Goal: Task Accomplishment & Management: Use online tool/utility

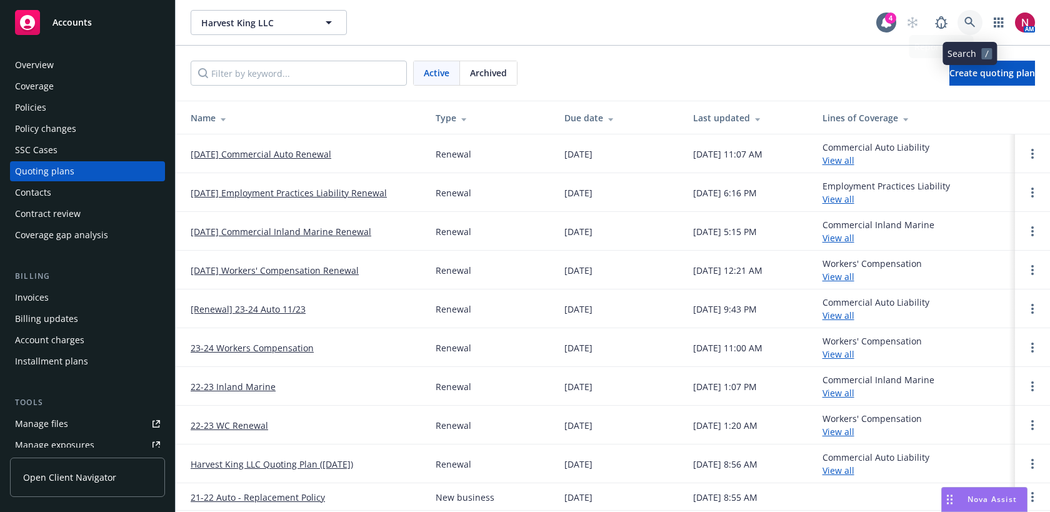
click at [968, 14] on link at bounding box center [970, 22] width 25 height 25
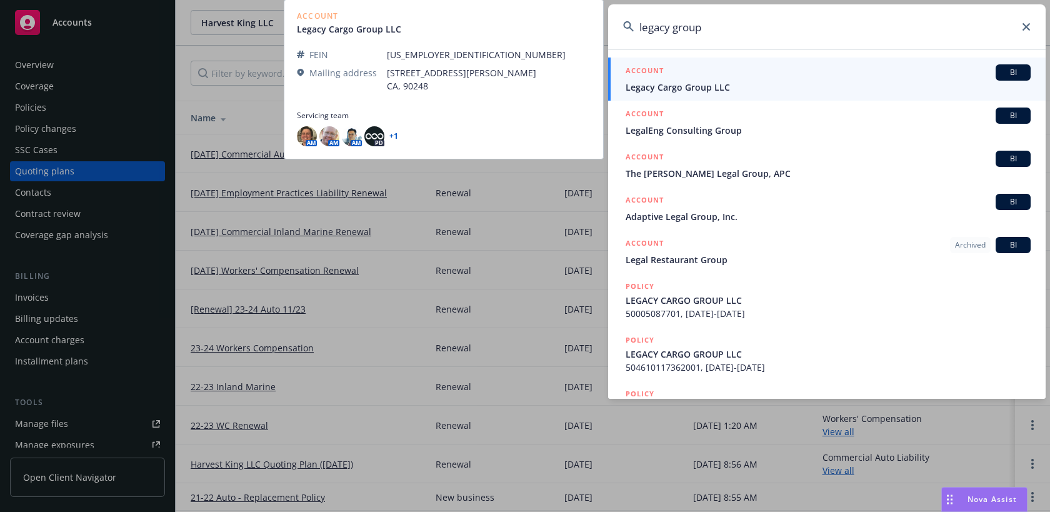
type input "legacy group"
click at [843, 79] on div "ACCOUNT BI" at bounding box center [828, 72] width 405 height 16
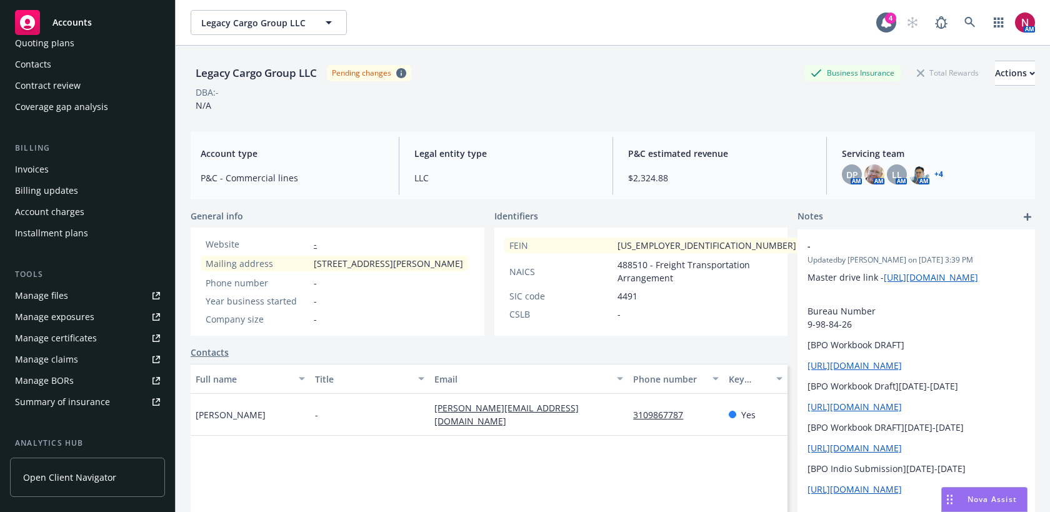
scroll to position [300, 0]
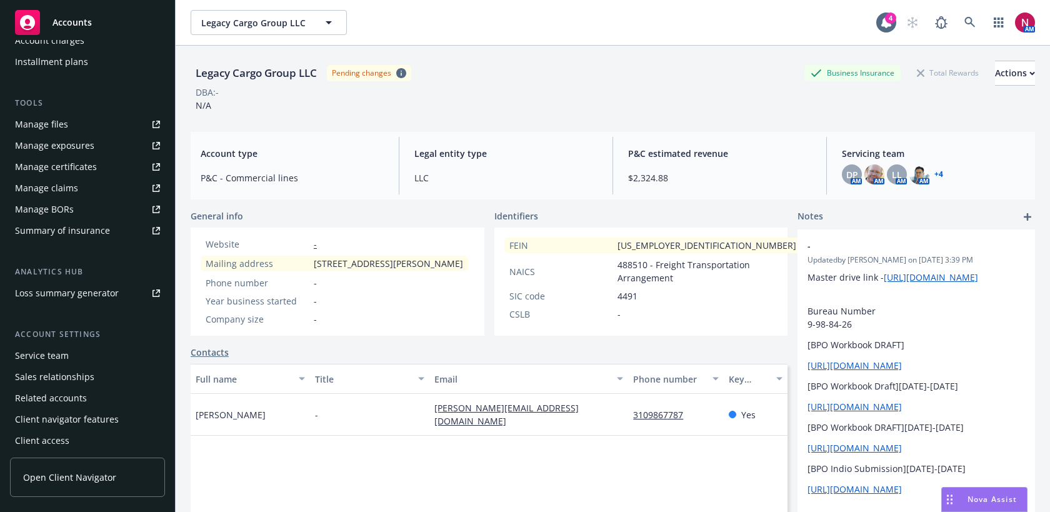
click at [53, 359] on div "Service team" at bounding box center [42, 356] width 54 height 20
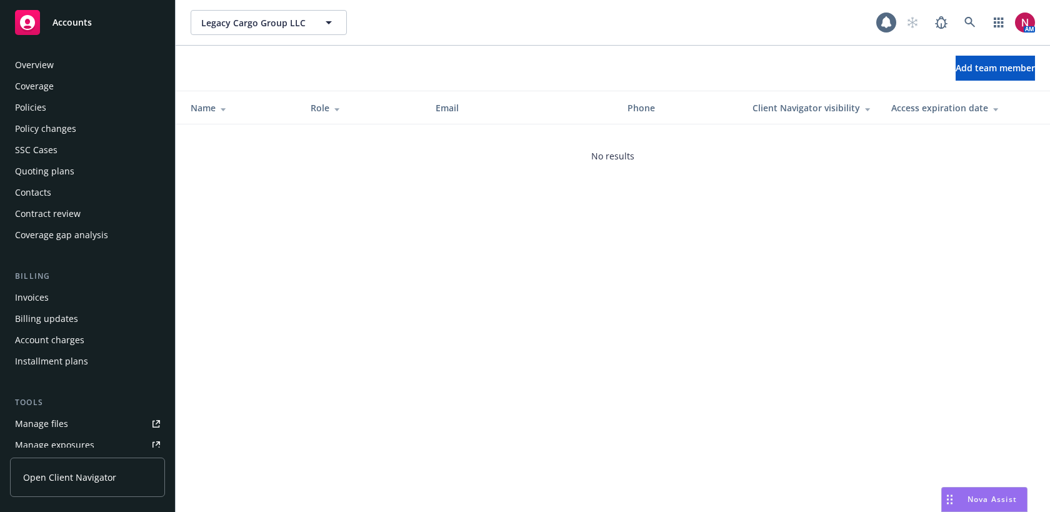
scroll to position [303, 0]
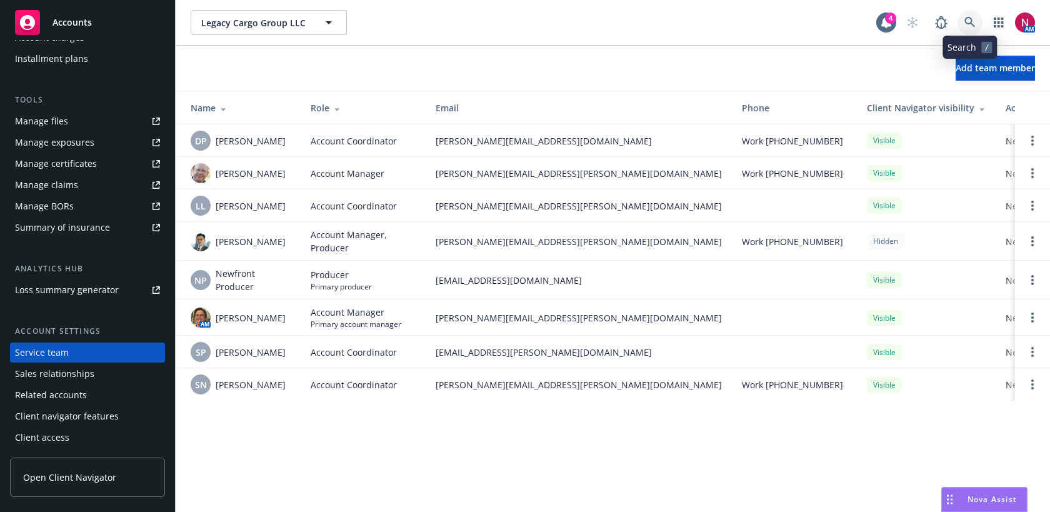
click at [973, 13] on link at bounding box center [970, 22] width 25 height 25
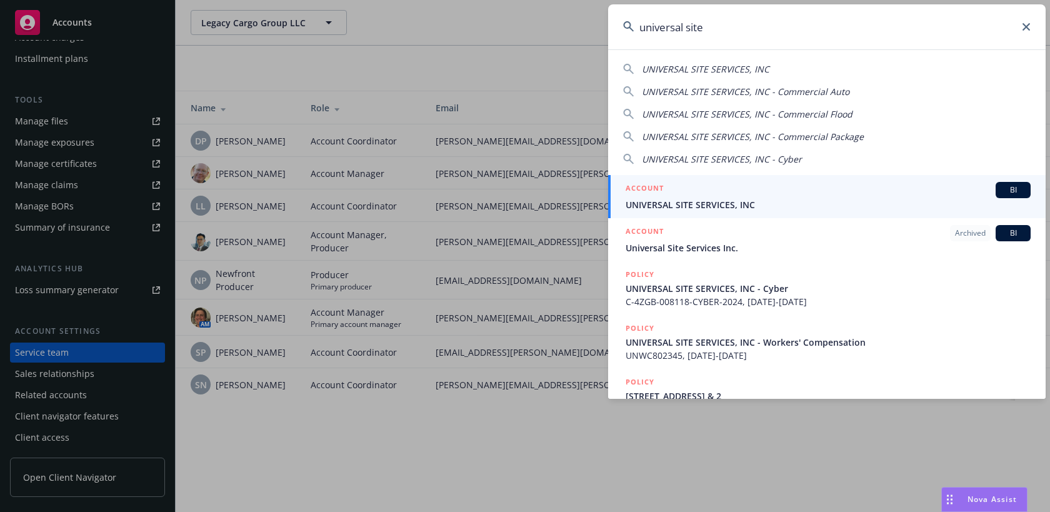
type input "universal site"
click at [762, 194] on div "ACCOUNT BI" at bounding box center [828, 190] width 405 height 16
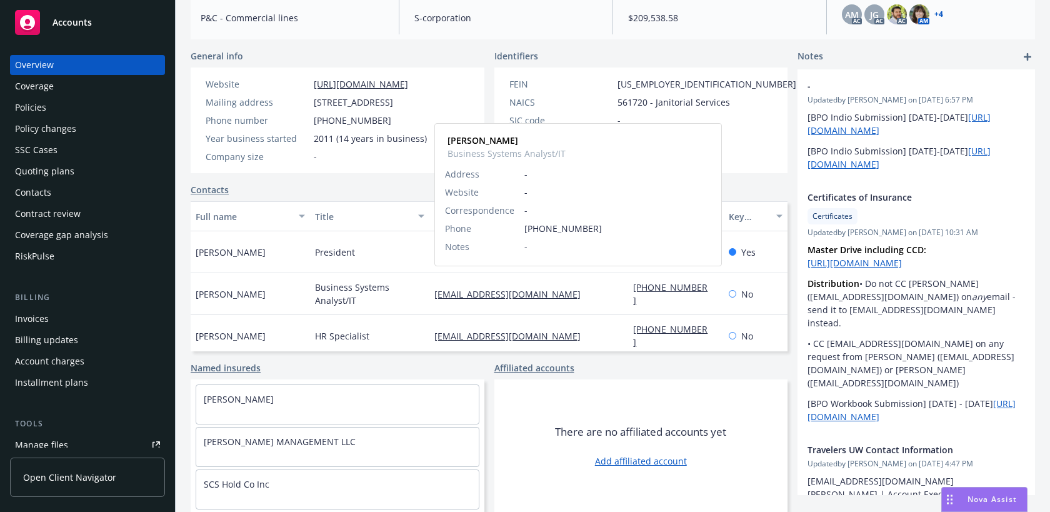
scroll to position [2, 0]
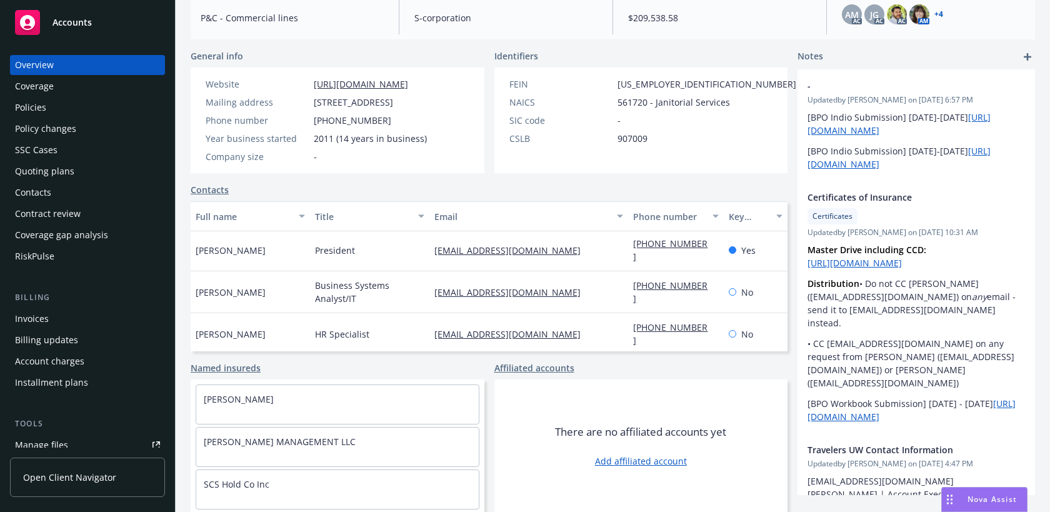
click at [365, 198] on div "Contacts Full name Title Email Phone number Key contact [PERSON_NAME] President…" at bounding box center [489, 267] width 597 height 168
click at [71, 170] on div "Quoting plans" at bounding box center [44, 171] width 59 height 20
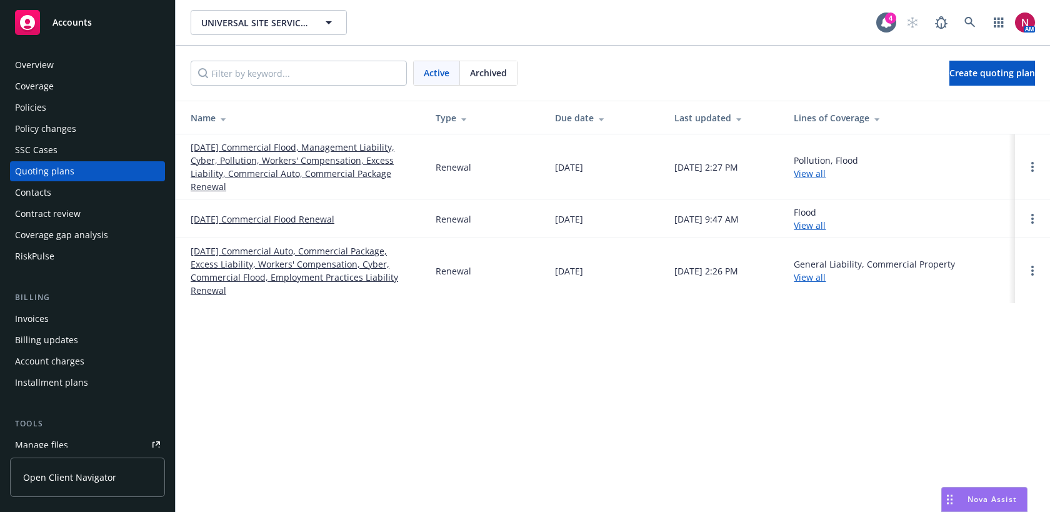
click at [79, 102] on div "Policies" at bounding box center [87, 108] width 145 height 20
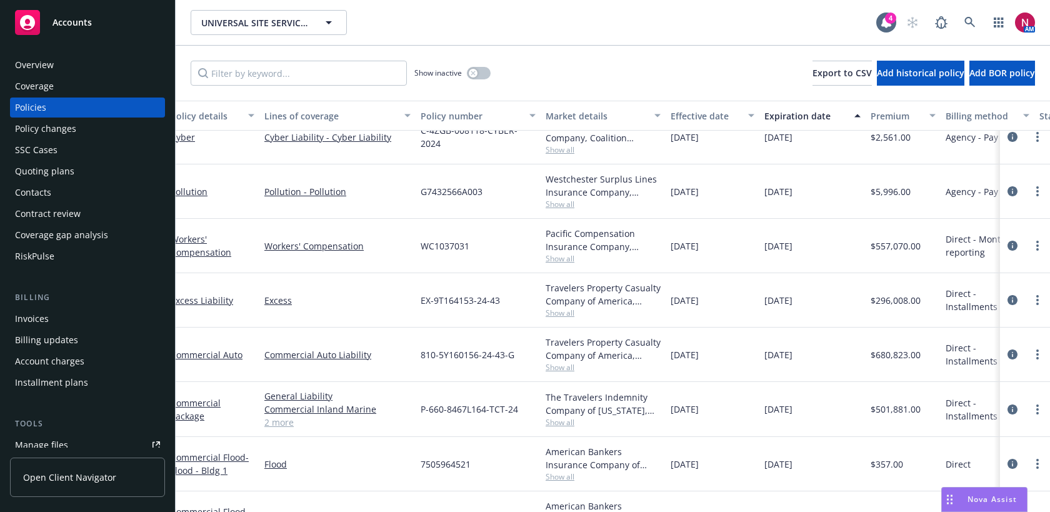
scroll to position [108, 10]
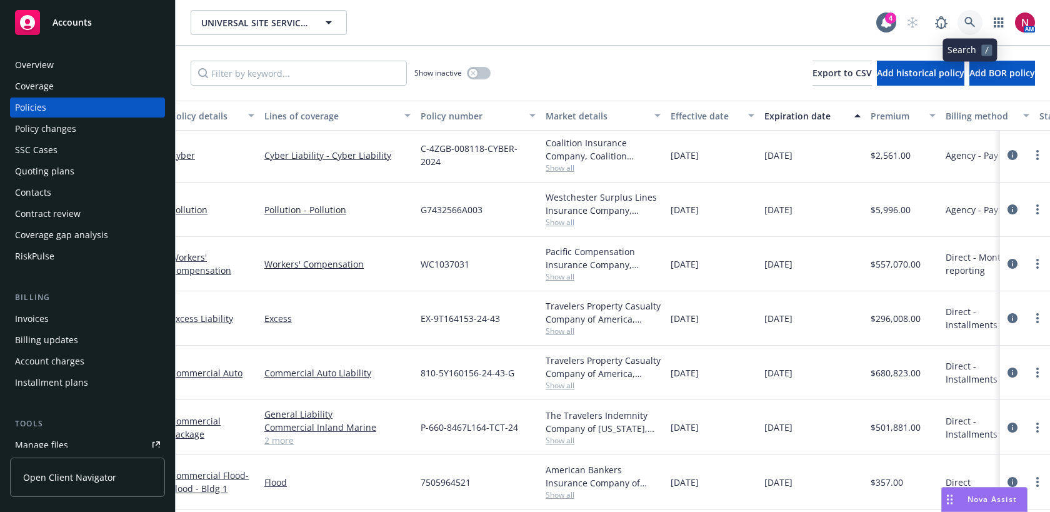
click at [970, 20] on icon at bounding box center [970, 22] width 11 height 11
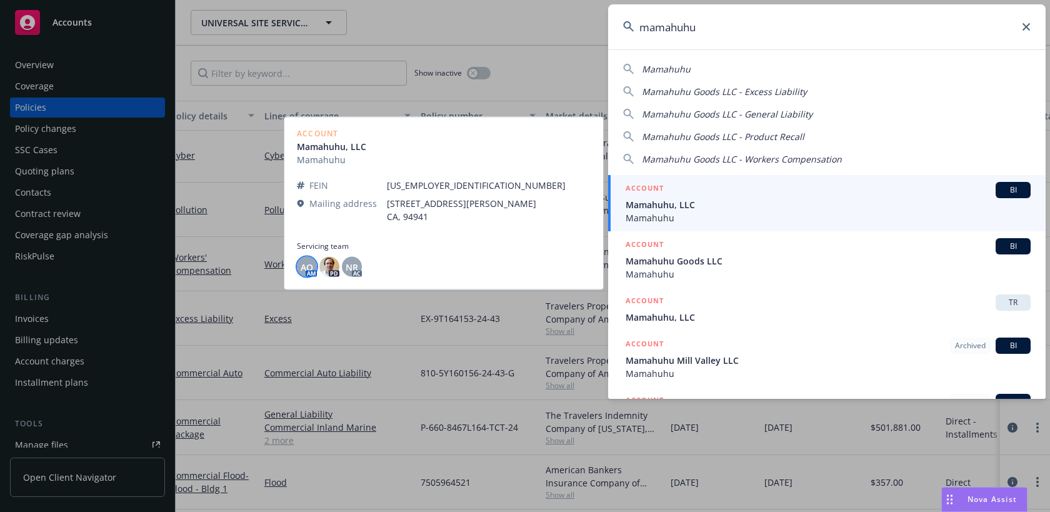
type input "mamahuhu"
click at [305, 267] on span "AO" at bounding box center [307, 266] width 13 height 13
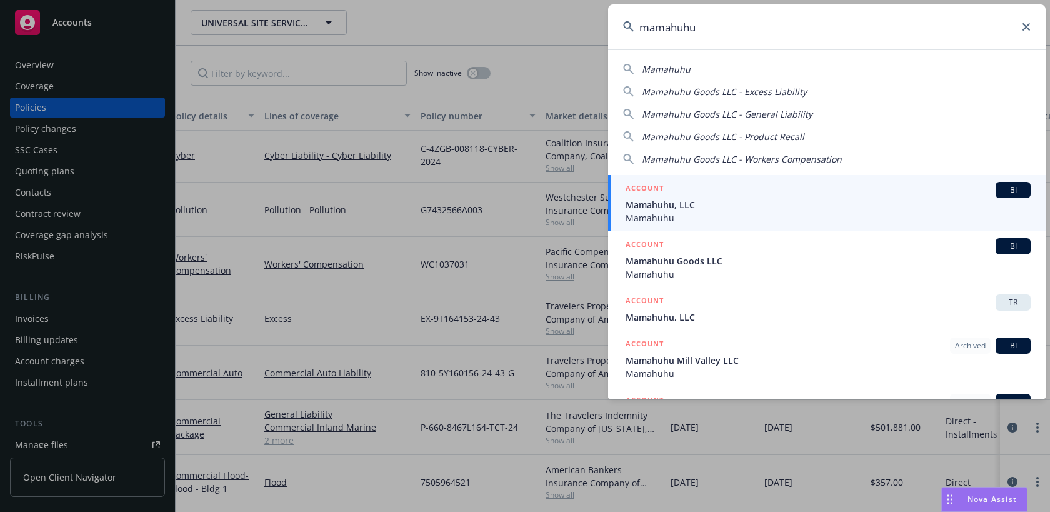
click at [774, 199] on span "Mamahuhu, LLC" at bounding box center [828, 204] width 405 height 13
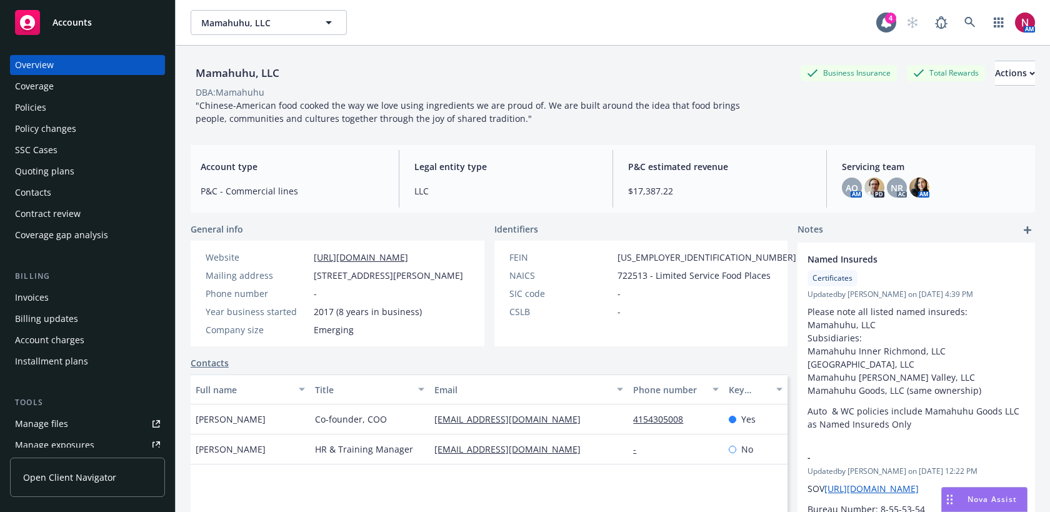
scroll to position [303, 0]
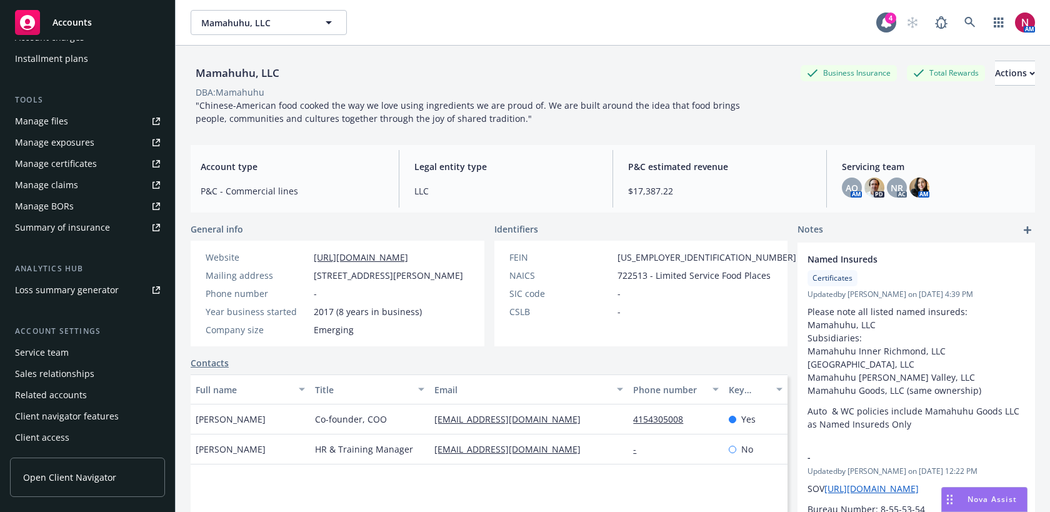
click at [58, 355] on div "Service team" at bounding box center [42, 353] width 54 height 20
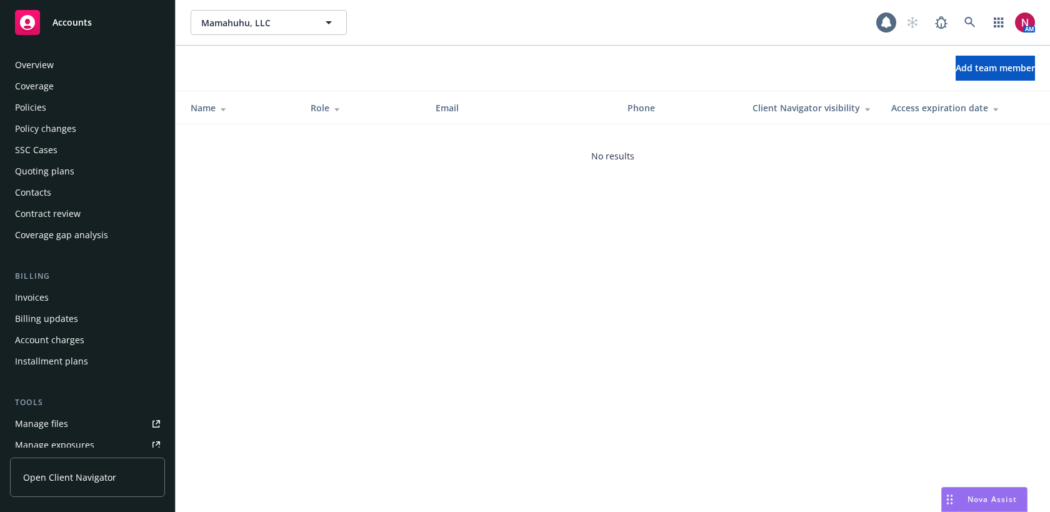
scroll to position [303, 0]
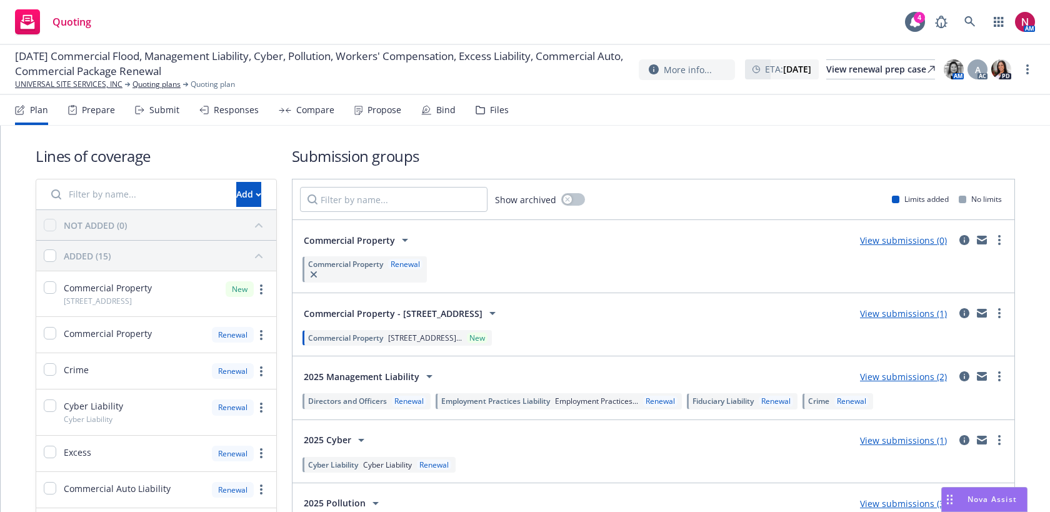
click at [231, 109] on div "Responses" at bounding box center [236, 110] width 45 height 10
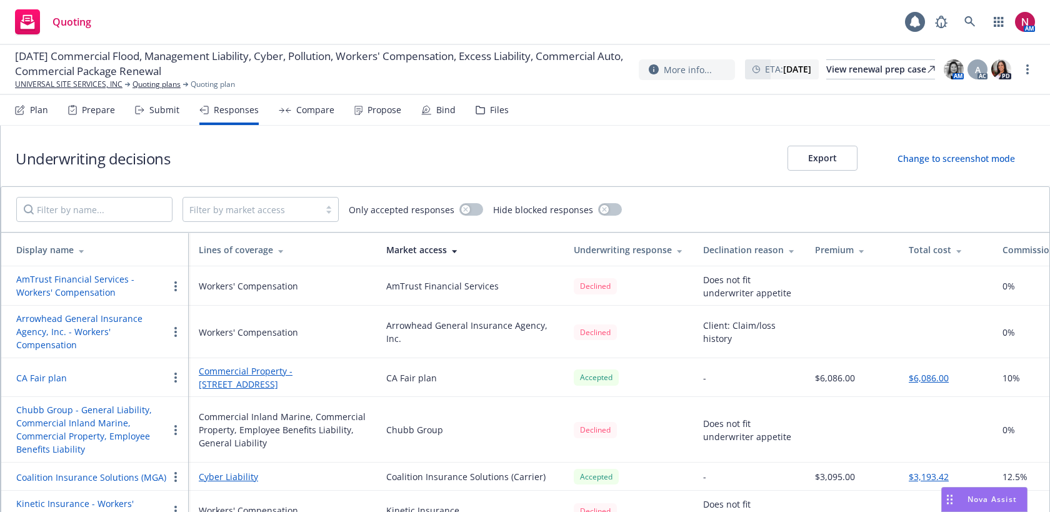
click at [153, 112] on div "Submit" at bounding box center [164, 110] width 30 height 10
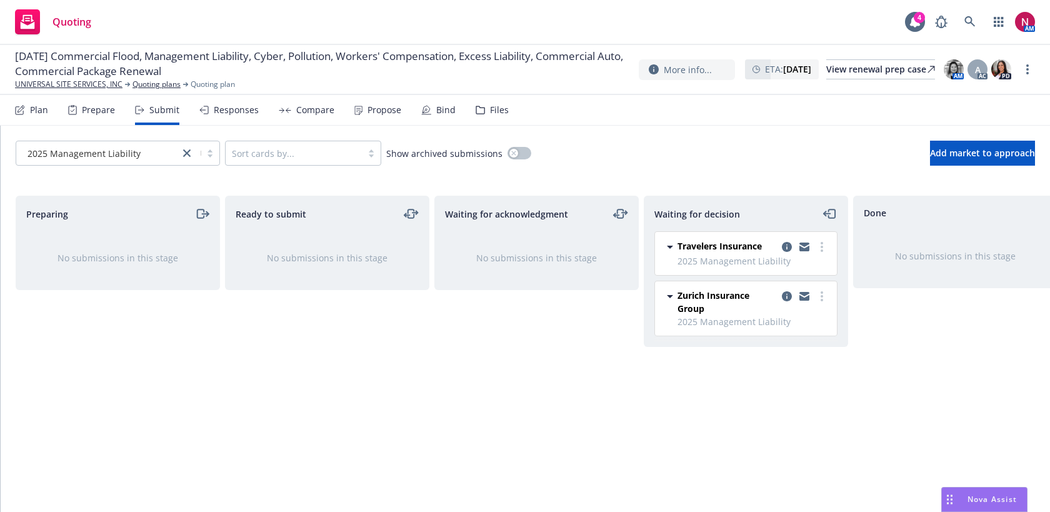
click at [134, 156] on span "2025 Management Liability" at bounding box center [84, 153] width 113 height 13
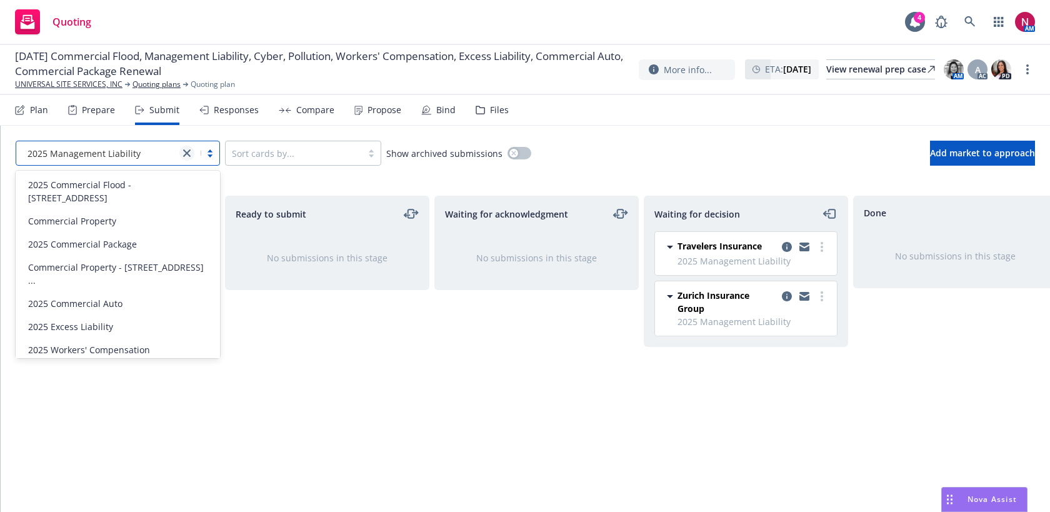
click at [184, 155] on icon "close" at bounding box center [187, 153] width 8 height 8
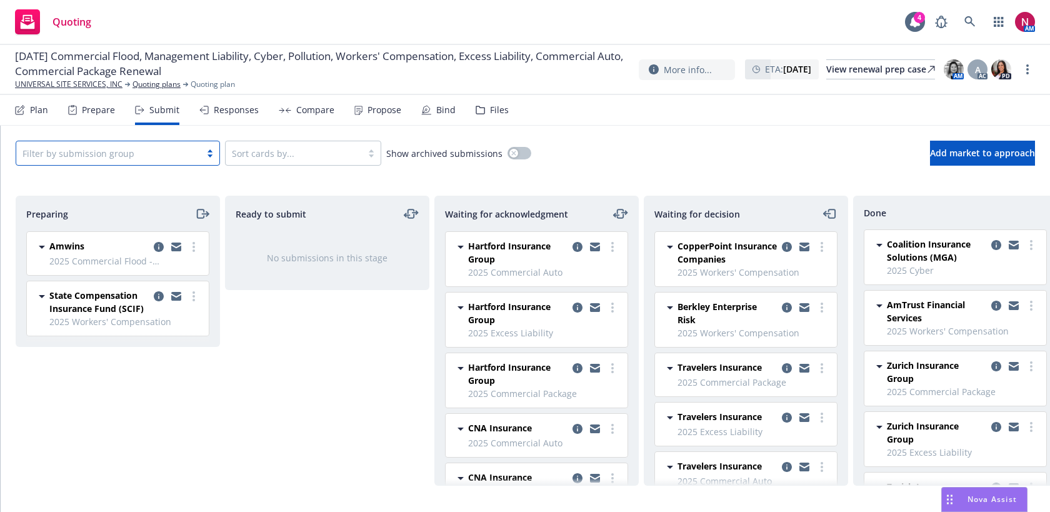
click at [129, 153] on div at bounding box center [109, 153] width 172 height 15
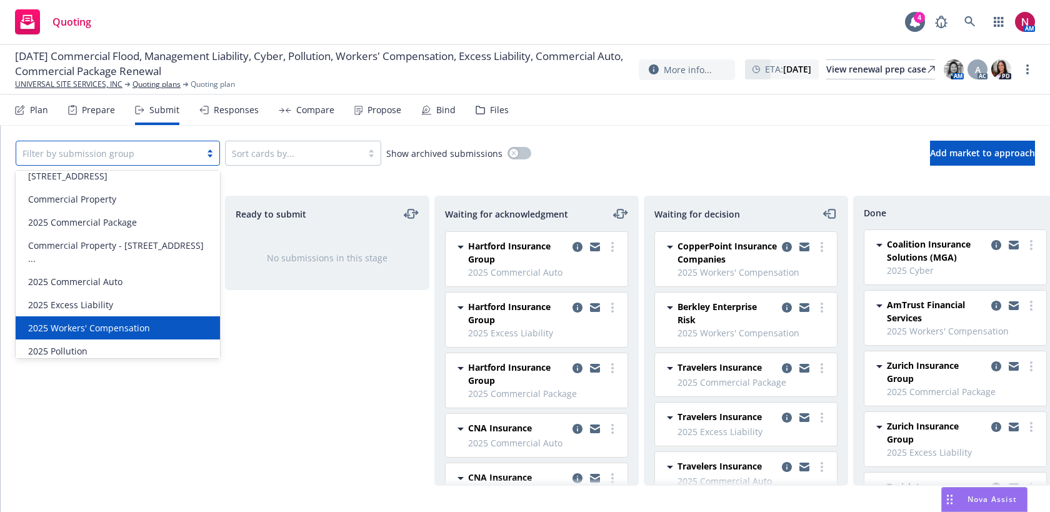
scroll to position [23, 0]
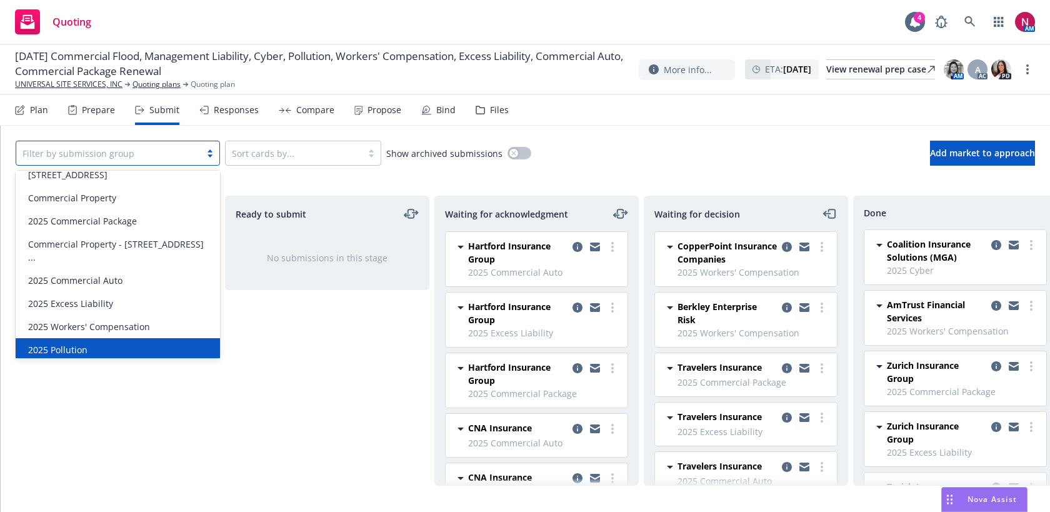
click at [119, 343] on div "2025 Pollution" at bounding box center [117, 349] width 189 height 13
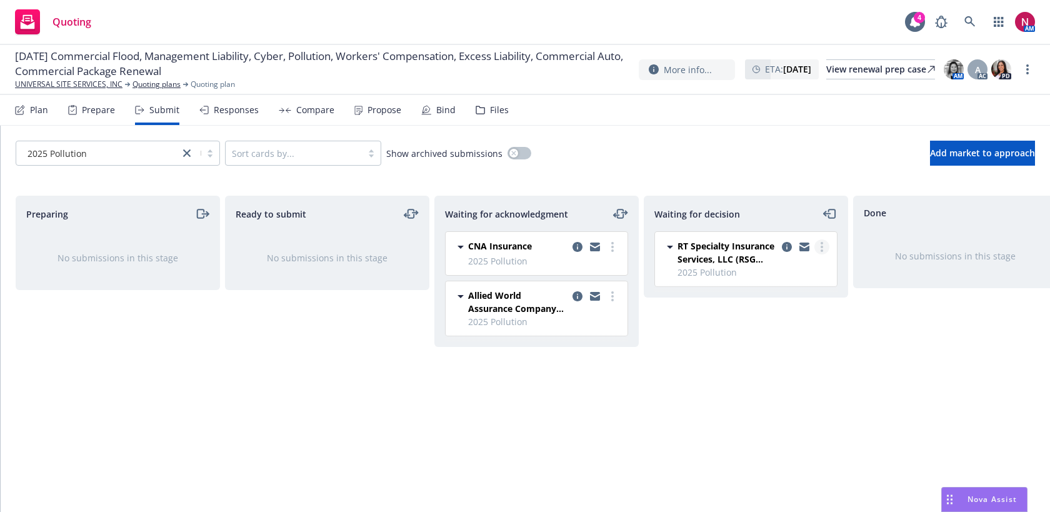
click at [819, 244] on link "more" at bounding box center [822, 246] width 15 height 15
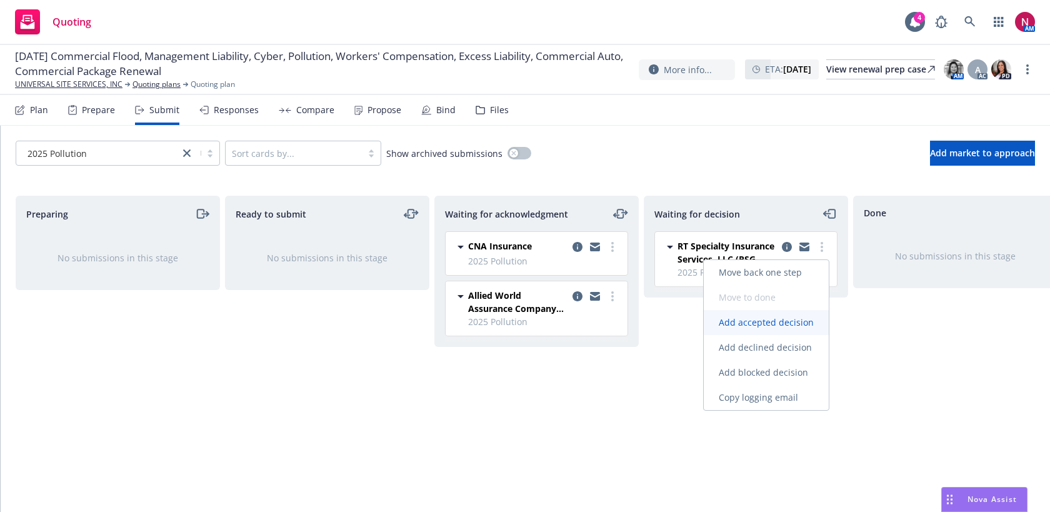
click at [779, 326] on span "Add accepted decision" at bounding box center [766, 322] width 125 height 12
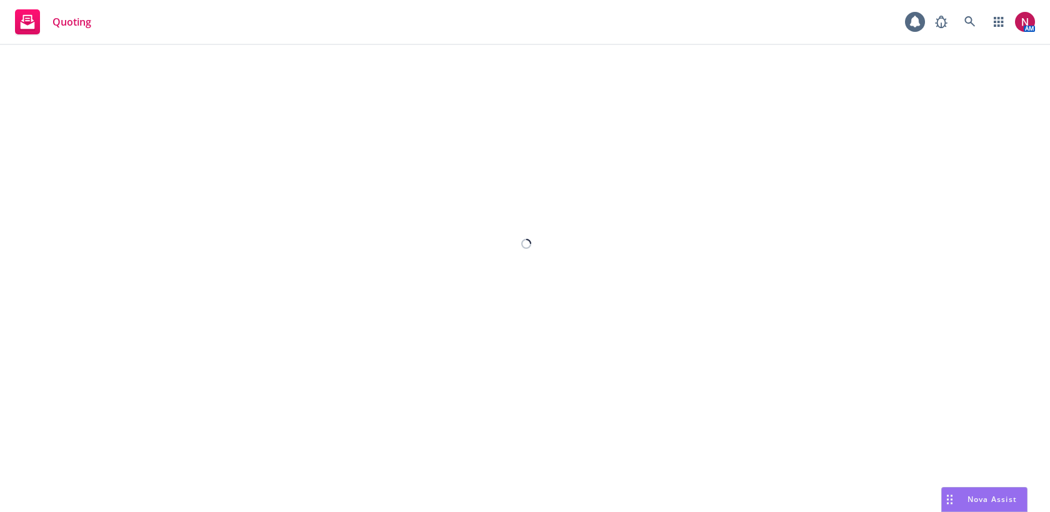
select select "12"
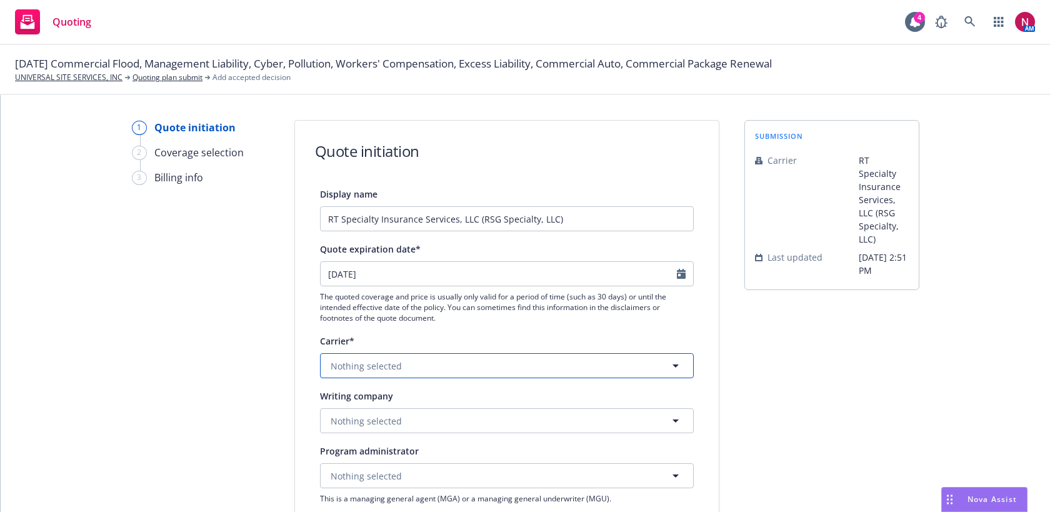
click at [450, 360] on button "Nothing selected" at bounding box center [507, 365] width 374 height 25
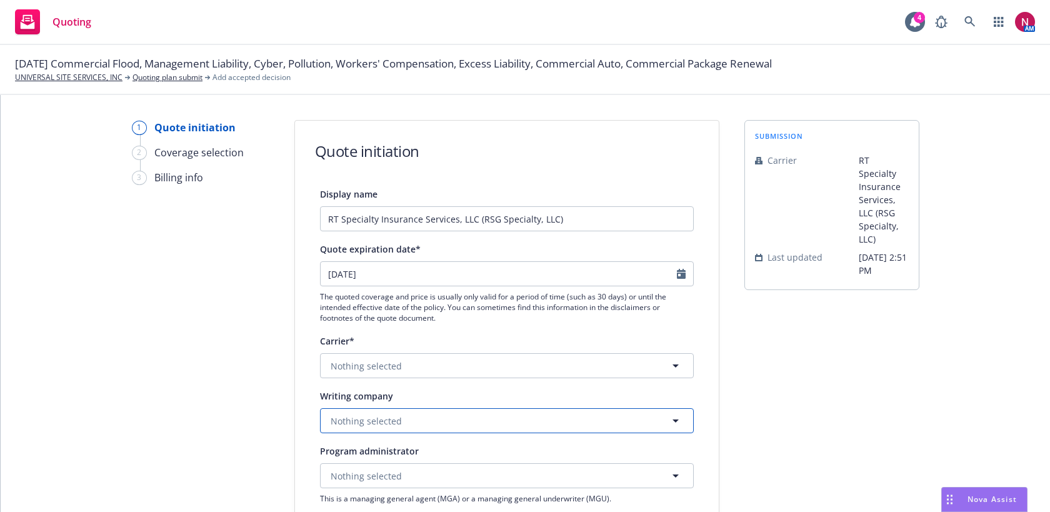
click at [423, 421] on button "Nothing selected" at bounding box center [507, 420] width 374 height 25
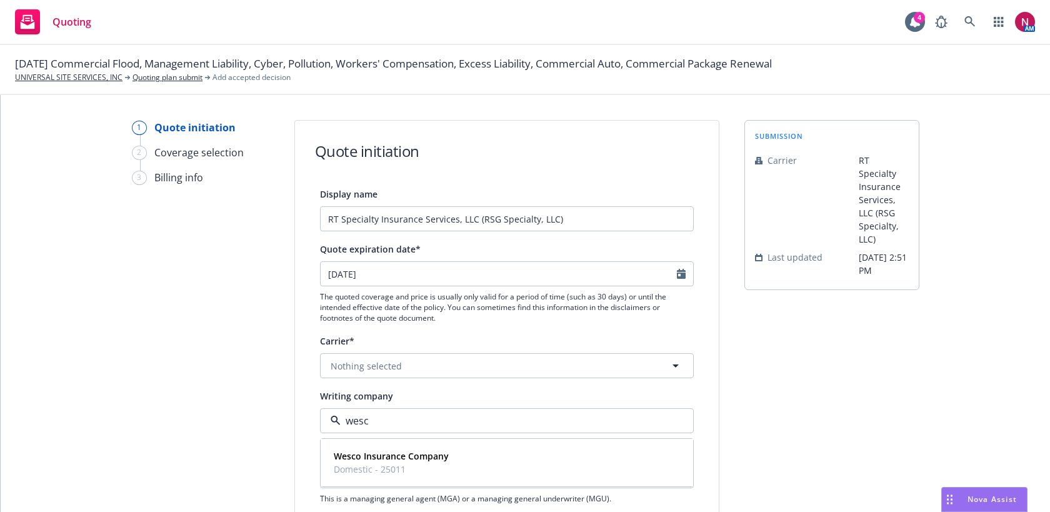
type input "wes"
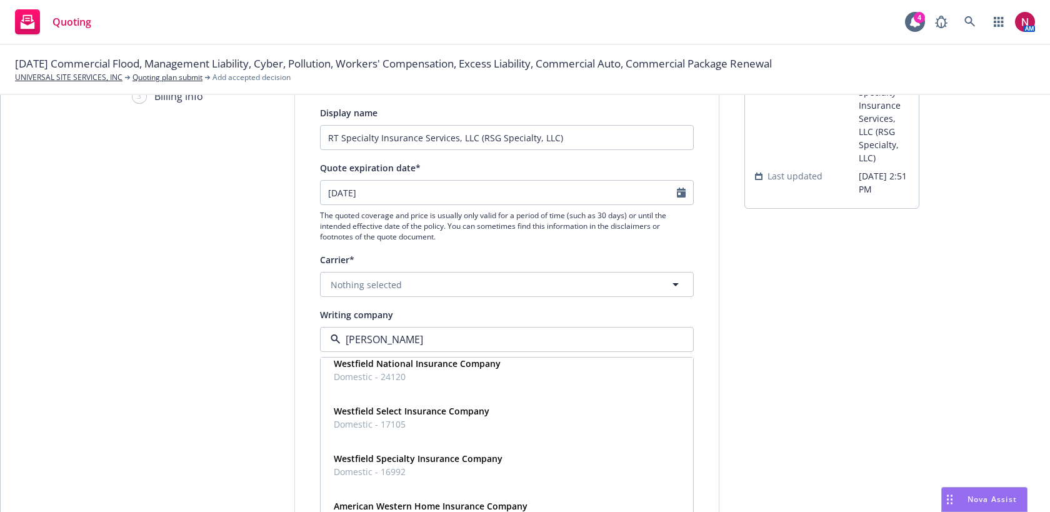
scroll to position [765, 0]
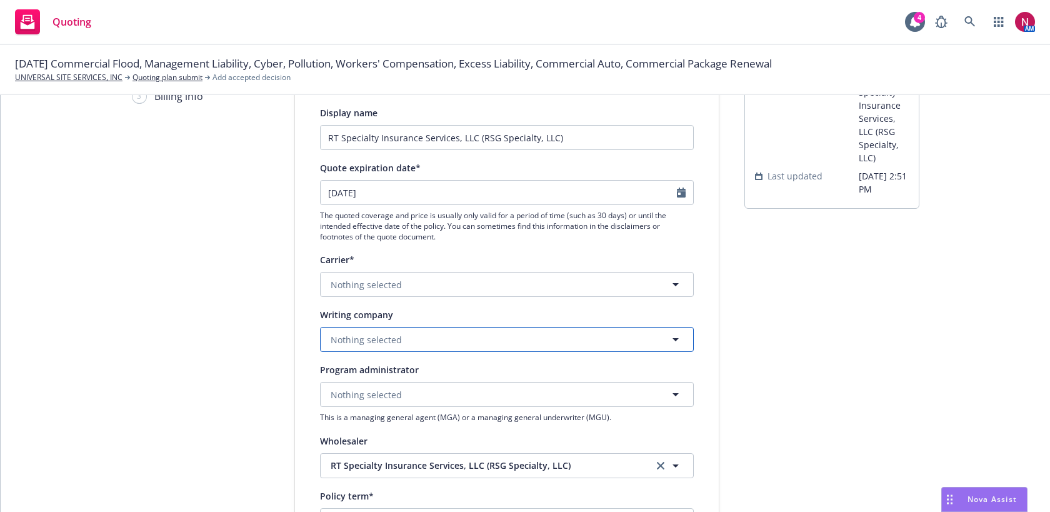
click at [415, 343] on button "Nothing selected" at bounding box center [507, 339] width 374 height 25
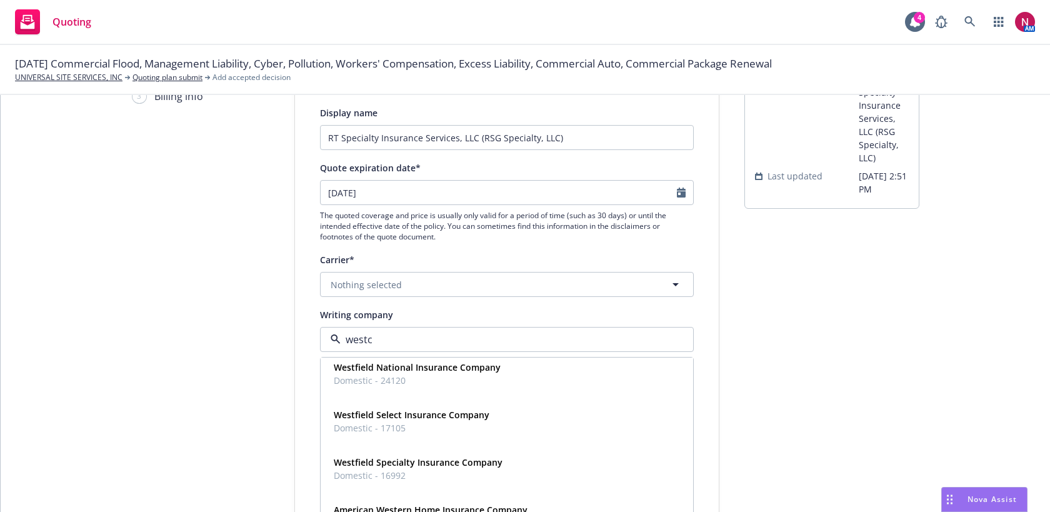
scroll to position [0, 0]
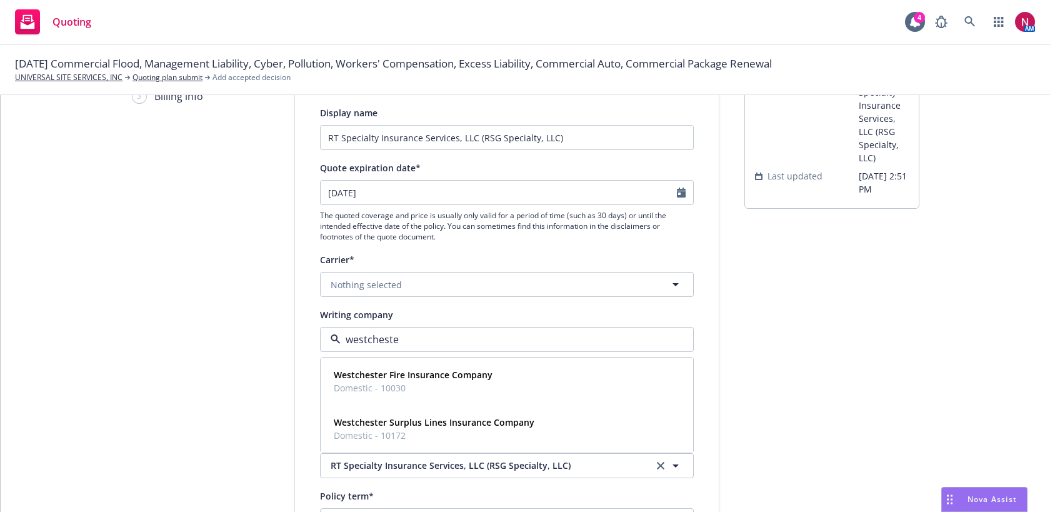
type input "westchester"
click at [458, 428] on strong "Westchester Surplus Lines Insurance Company" at bounding box center [434, 422] width 201 height 12
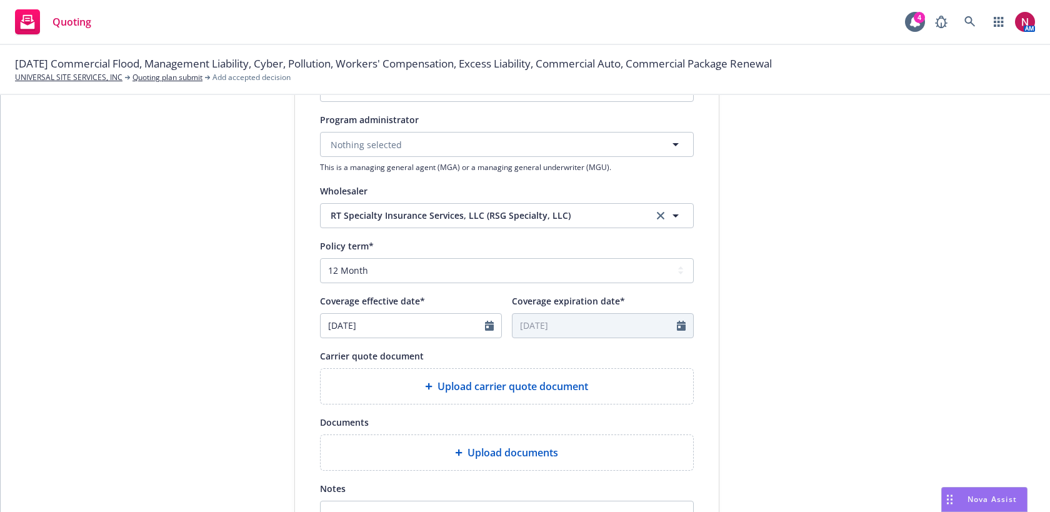
scroll to position [388, 0]
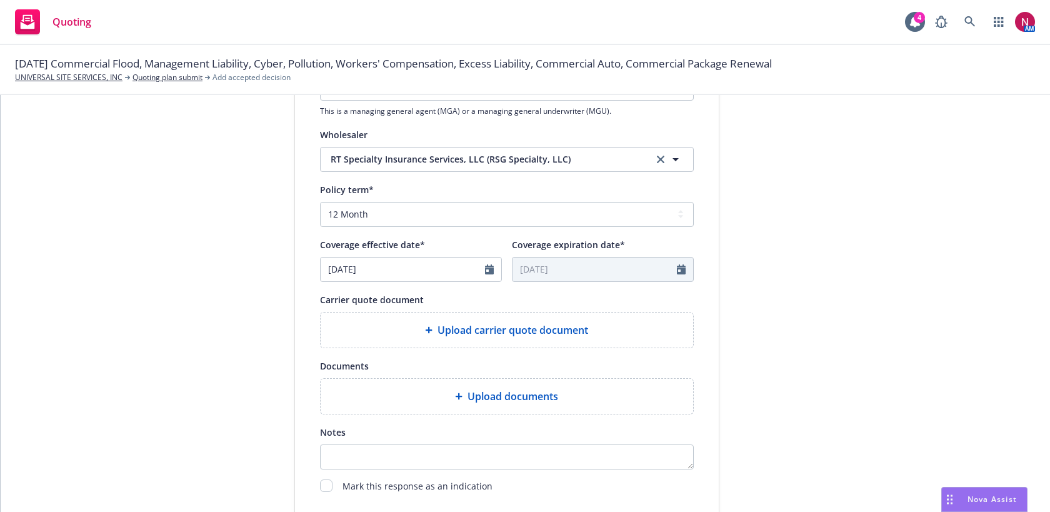
click at [464, 323] on span "Upload carrier quote document" at bounding box center [513, 330] width 151 height 15
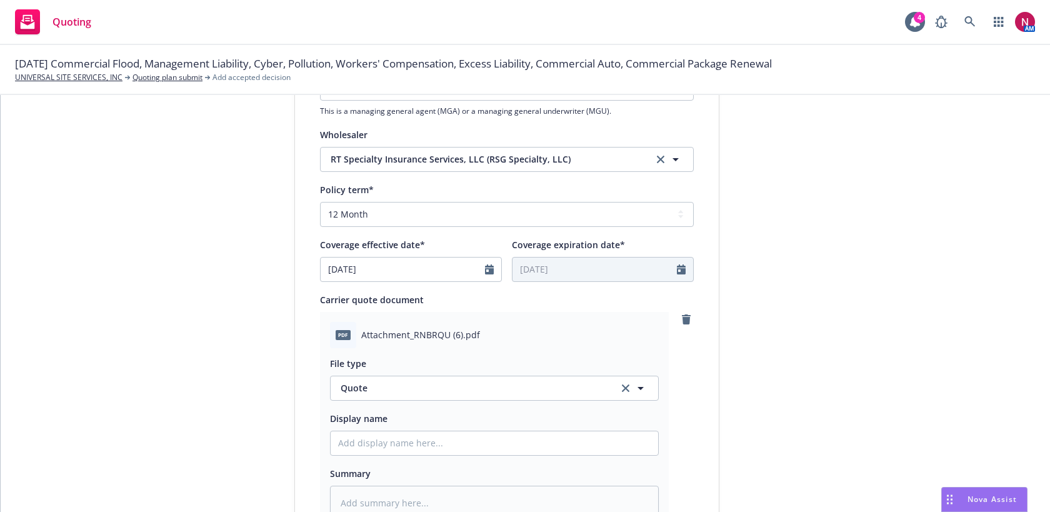
scroll to position [653, 0]
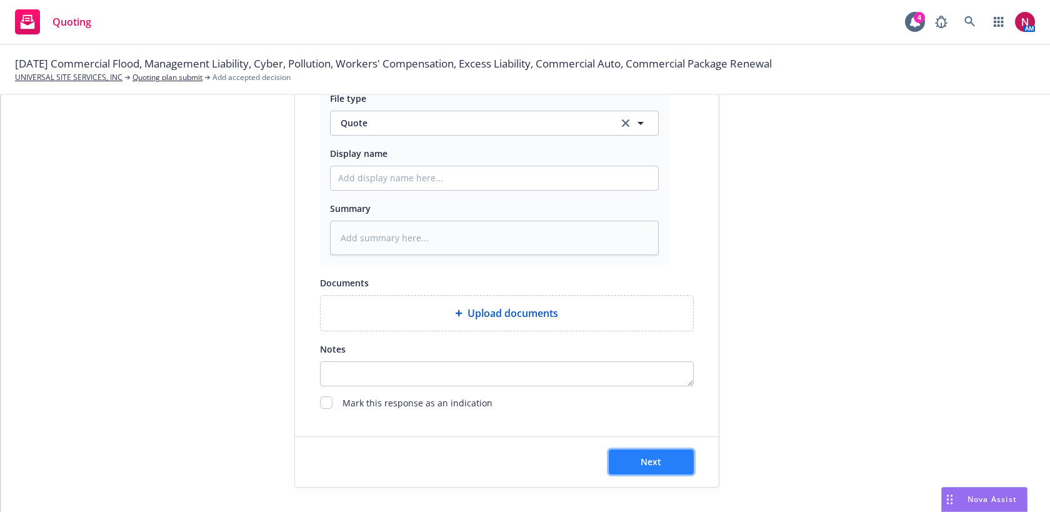
click at [660, 459] on span "Next" at bounding box center [651, 462] width 21 height 12
type textarea "x"
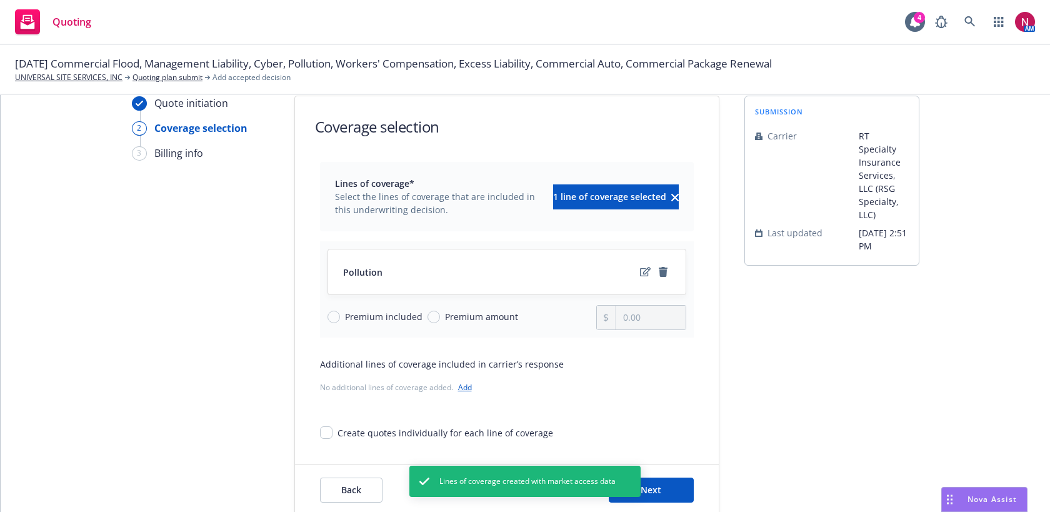
scroll to position [53, 0]
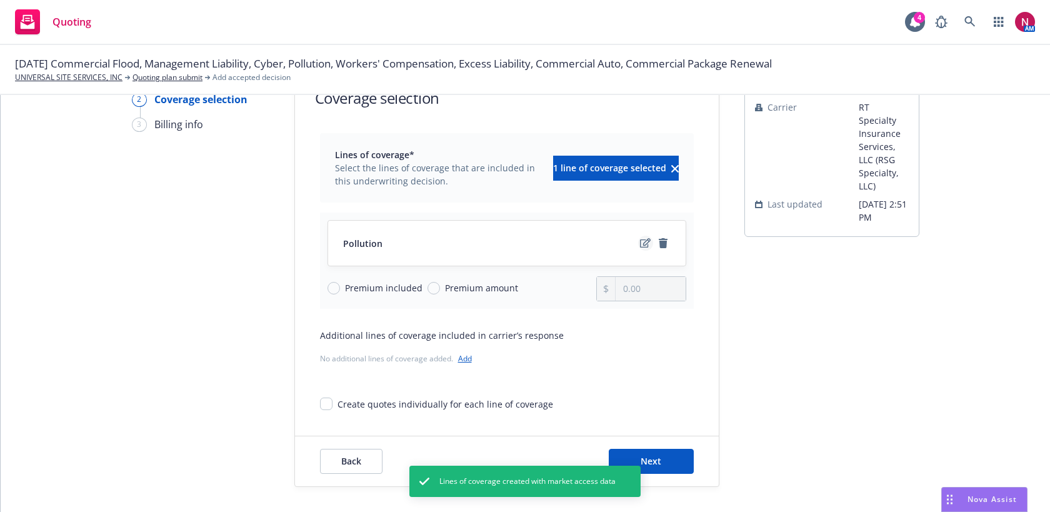
click at [643, 241] on icon "edit" at bounding box center [645, 243] width 11 height 10
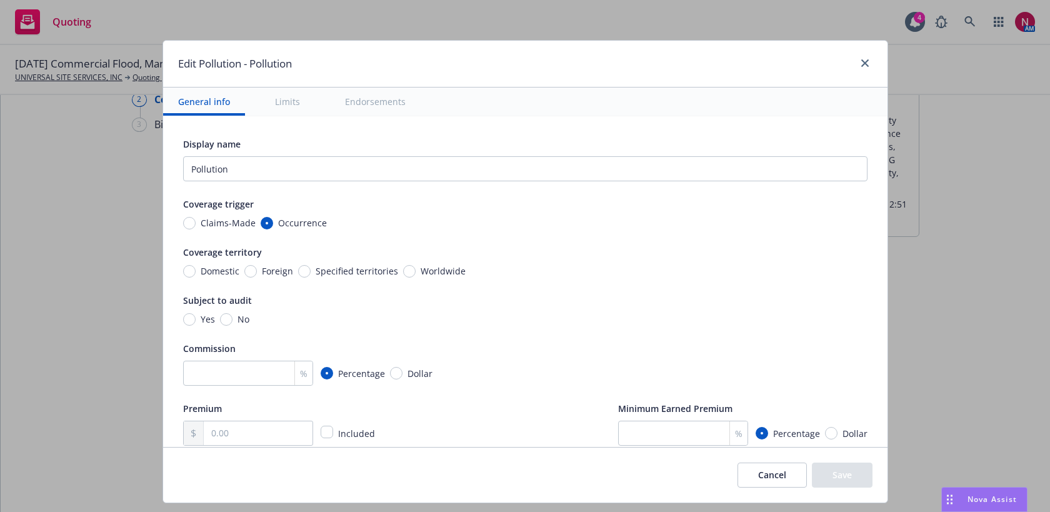
click at [295, 379] on div "%" at bounding box center [304, 373] width 18 height 24
click at [268, 370] on input "number" at bounding box center [248, 373] width 130 height 25
type input "10"
click at [272, 433] on input "text" at bounding box center [258, 433] width 108 height 24
paste input "6,290.00"
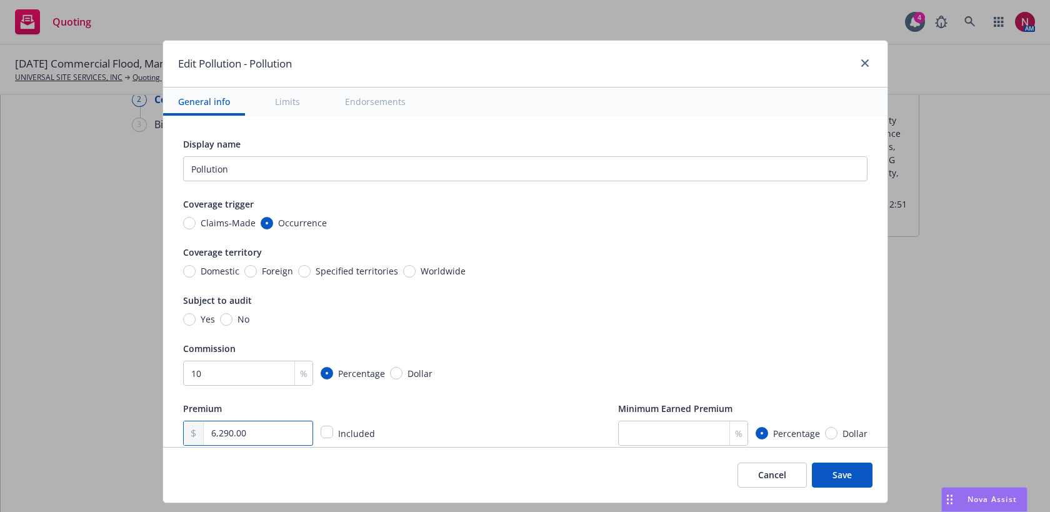
type input "6,290.00"
click at [652, 324] on div "Yes No" at bounding box center [525, 319] width 685 height 13
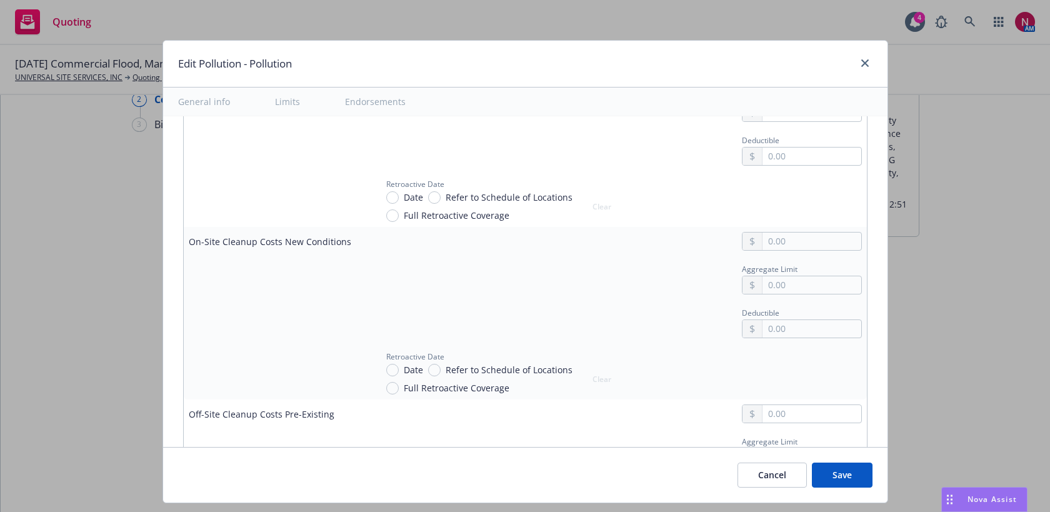
scroll to position [630, 0]
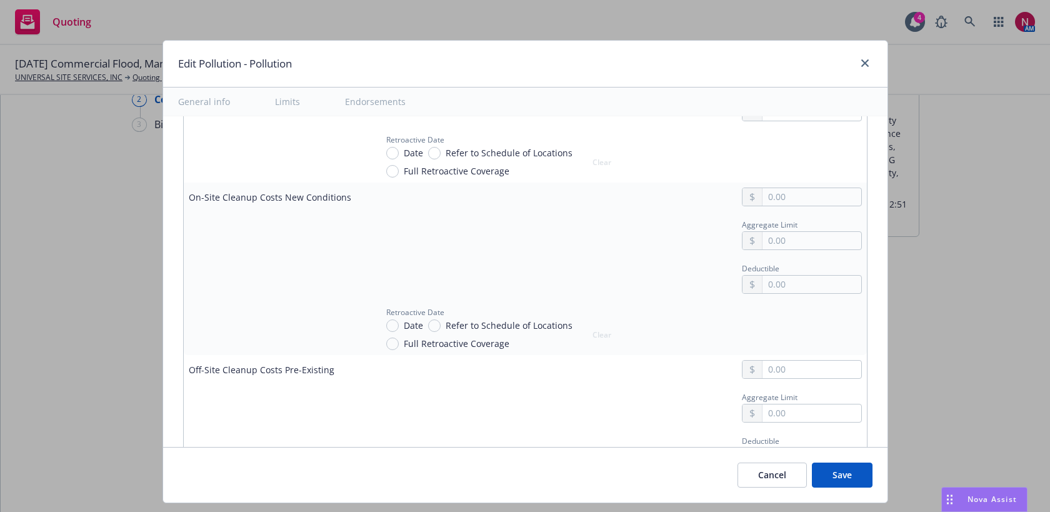
click at [829, 472] on button "Save" at bounding box center [842, 475] width 61 height 25
radio input "true"
type input "6,290.00"
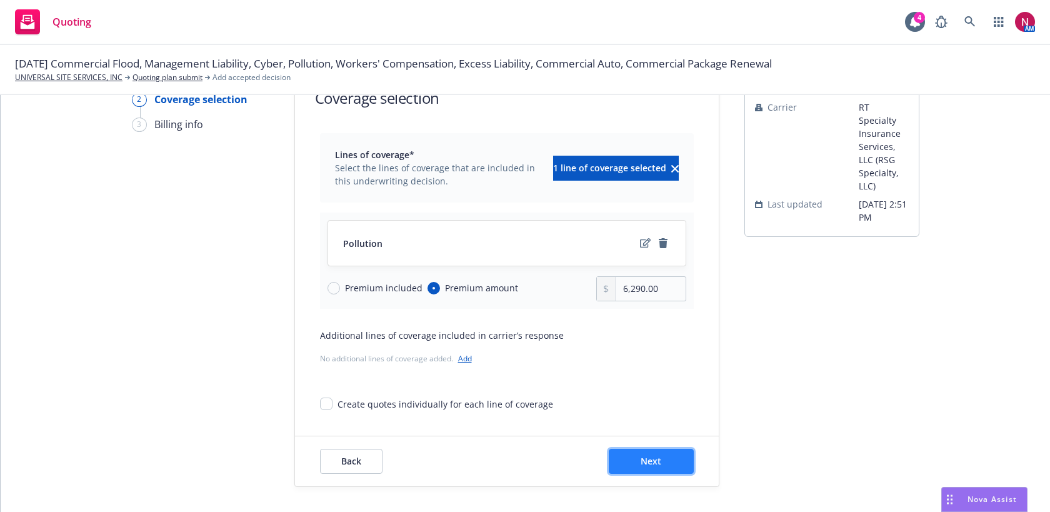
click at [635, 461] on button "Next" at bounding box center [651, 461] width 85 height 25
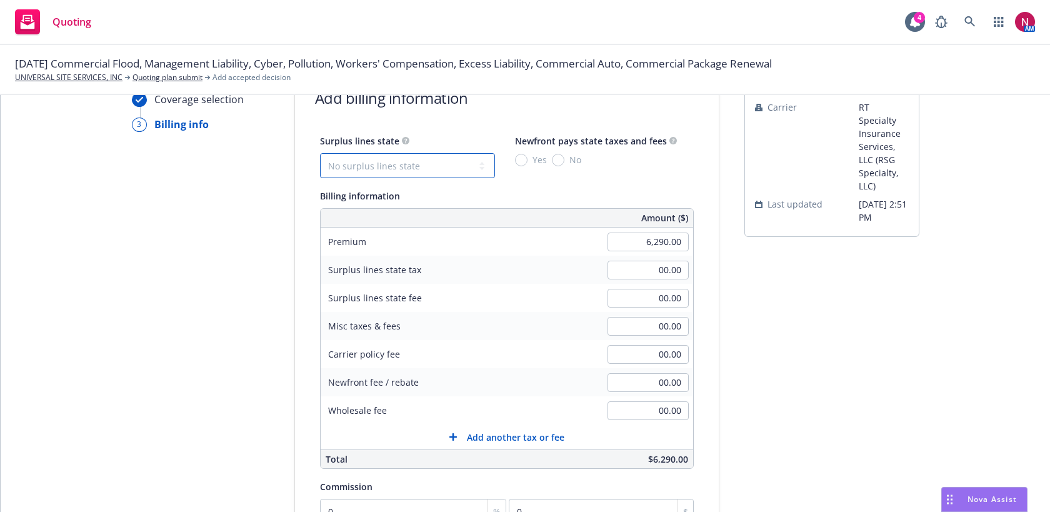
click at [408, 154] on select "No surplus lines state Alaska Alabama Arkansas Arizona California Colorado Conn…" at bounding box center [407, 165] width 175 height 25
click at [410, 164] on select "No surplus lines state Alaska Alabama Arkansas Arizona California Colorado Conn…" at bounding box center [407, 165] width 175 height 25
select select "CA"
type input "188.70"
type input "11.32"
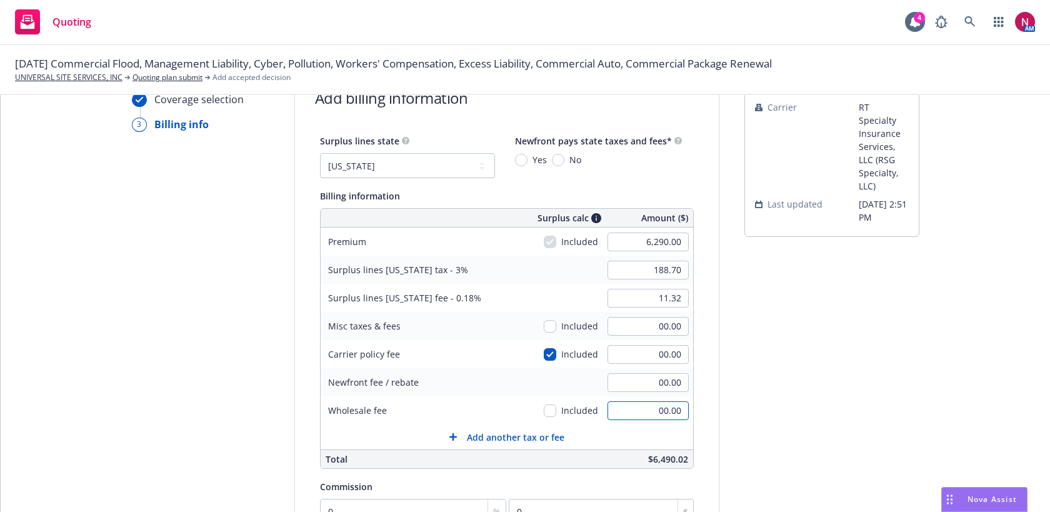
click at [636, 413] on input "00.00" at bounding box center [648, 410] width 81 height 19
type input "250.00"
click at [703, 420] on div "Surplus lines state No surplus lines state Alaska Alabama Arkansas Arizona Cali…" at bounding box center [507, 381] width 424 height 497
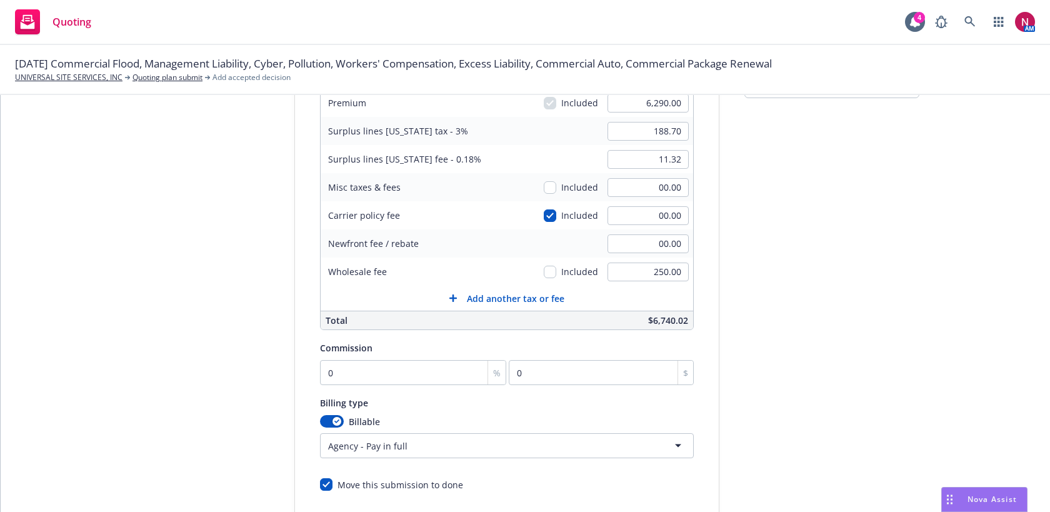
scroll to position [255, 0]
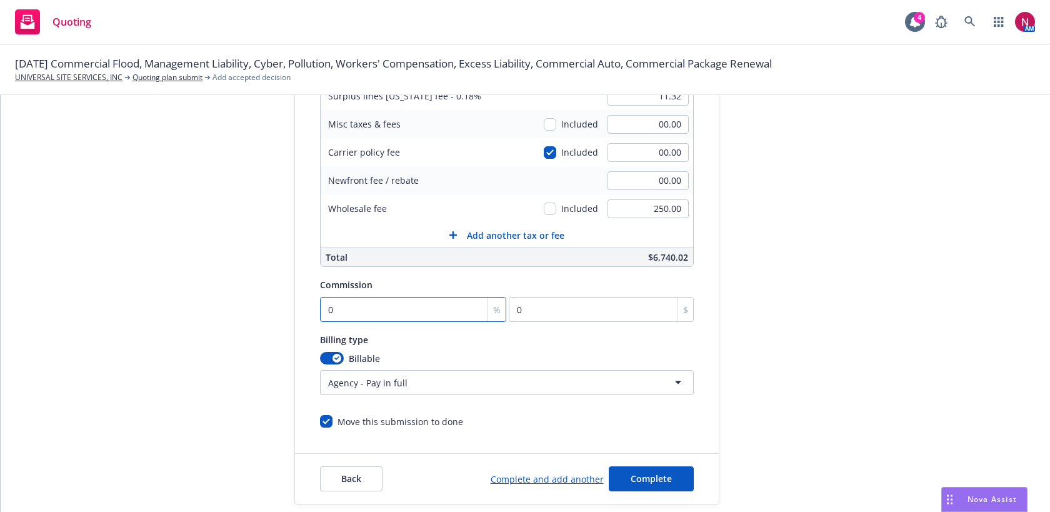
click at [397, 313] on input "0" at bounding box center [413, 309] width 187 height 25
type input "1"
type input "62.9"
type input "10"
type input "629"
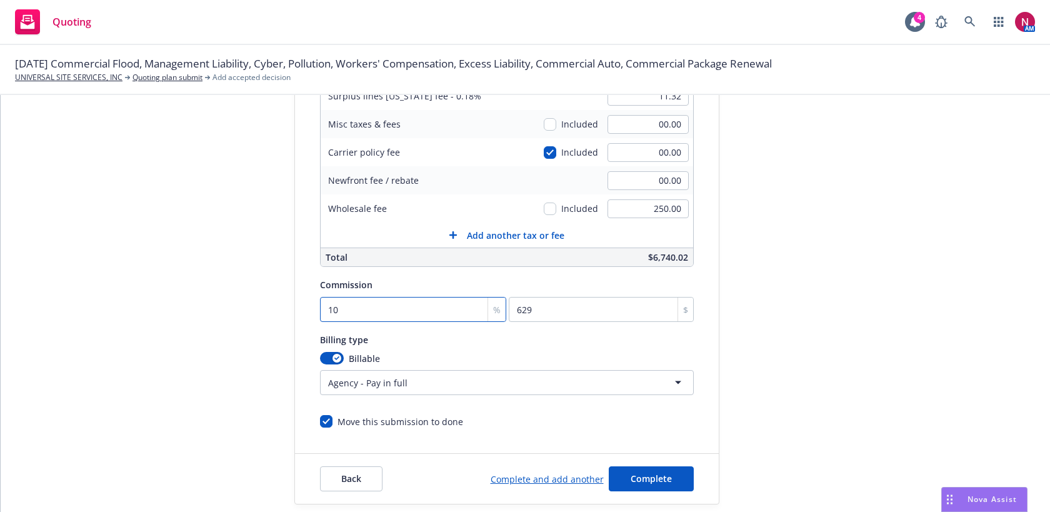
type input "10"
click at [493, 350] on div "Billing type Billable Agency - Pay in full Agency - Financed Agency - Installme…" at bounding box center [507, 363] width 374 height 63
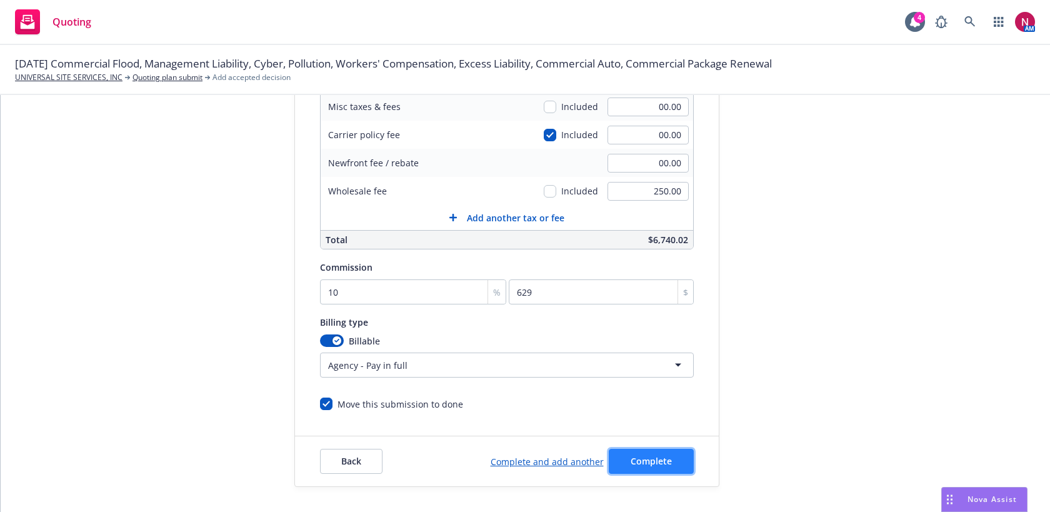
click at [634, 460] on span "Complete" at bounding box center [651, 461] width 41 height 12
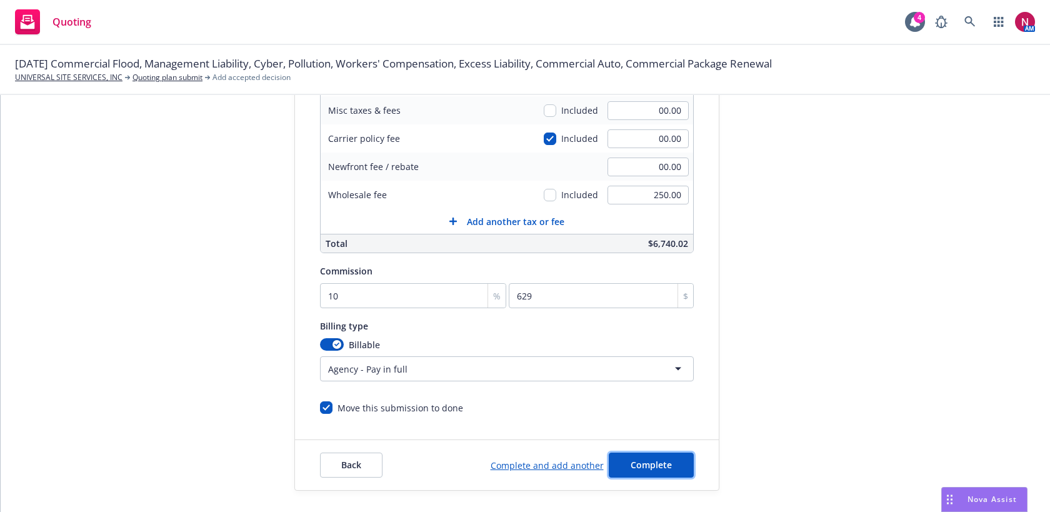
scroll to position [0, 0]
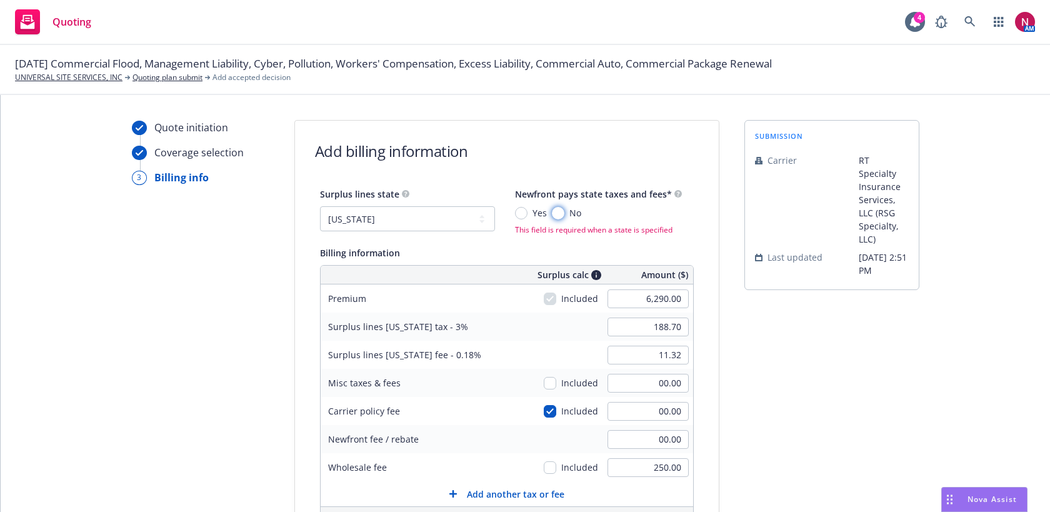
click at [557, 216] on input "No" at bounding box center [558, 213] width 13 height 13
radio input "true"
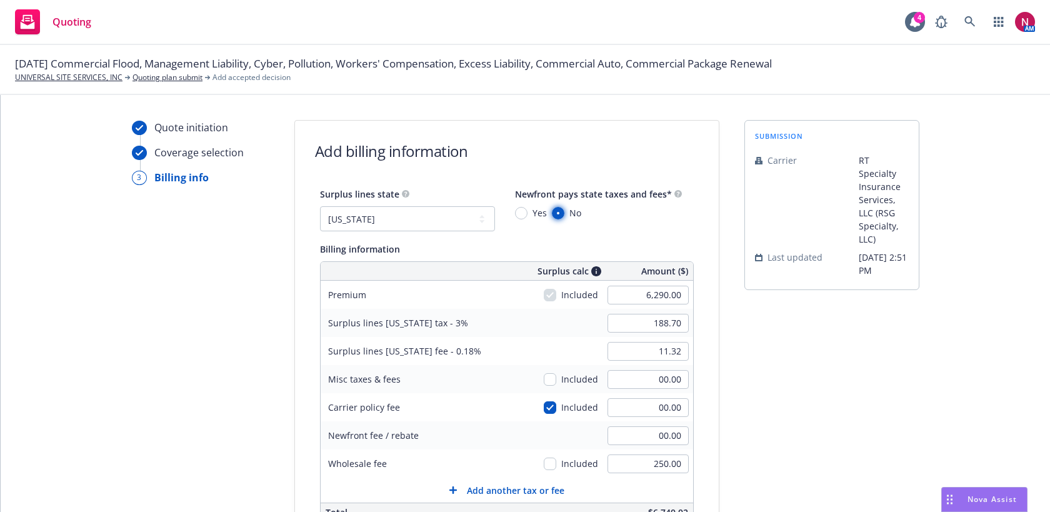
scroll to position [273, 0]
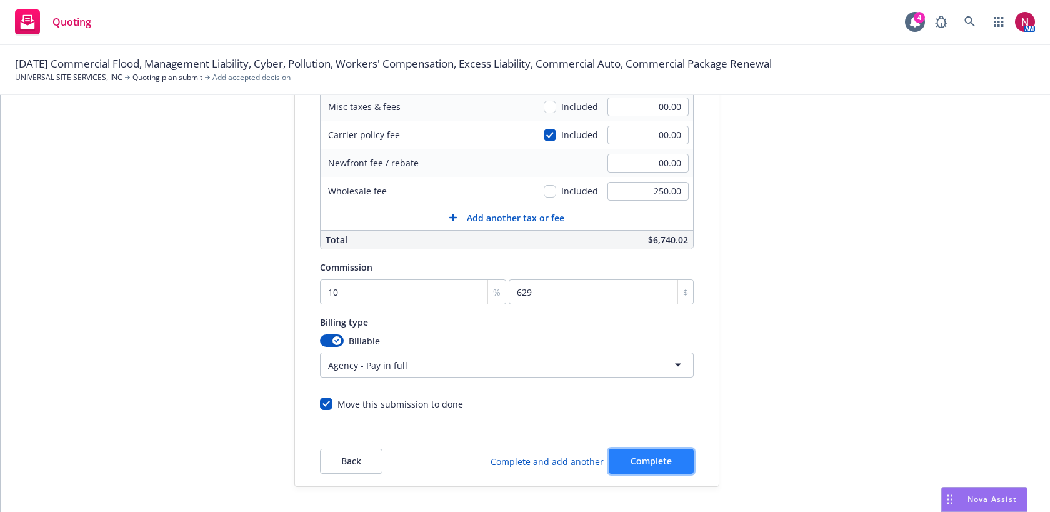
click at [651, 450] on button "Complete" at bounding box center [651, 461] width 85 height 25
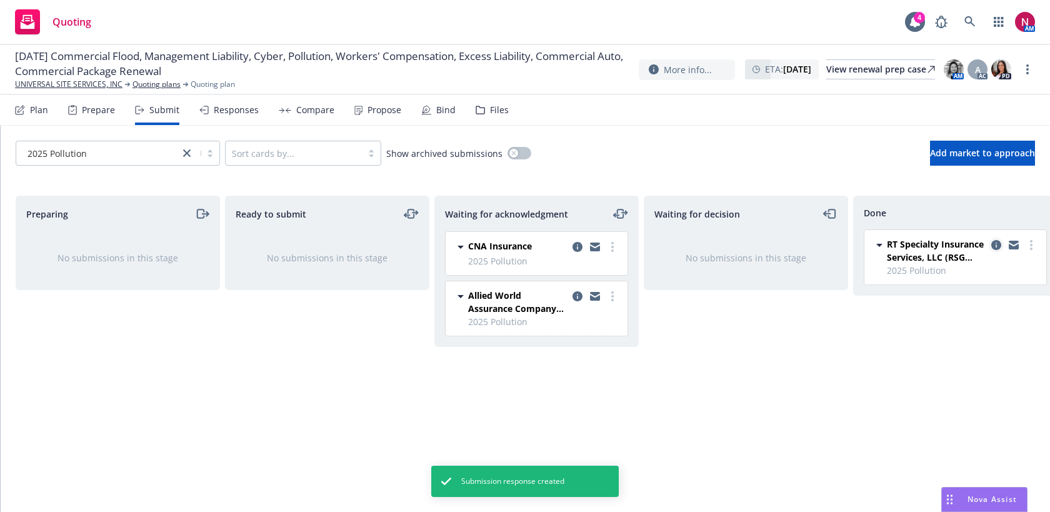
click at [997, 243] on icon "copy logging email" at bounding box center [997, 245] width 10 height 10
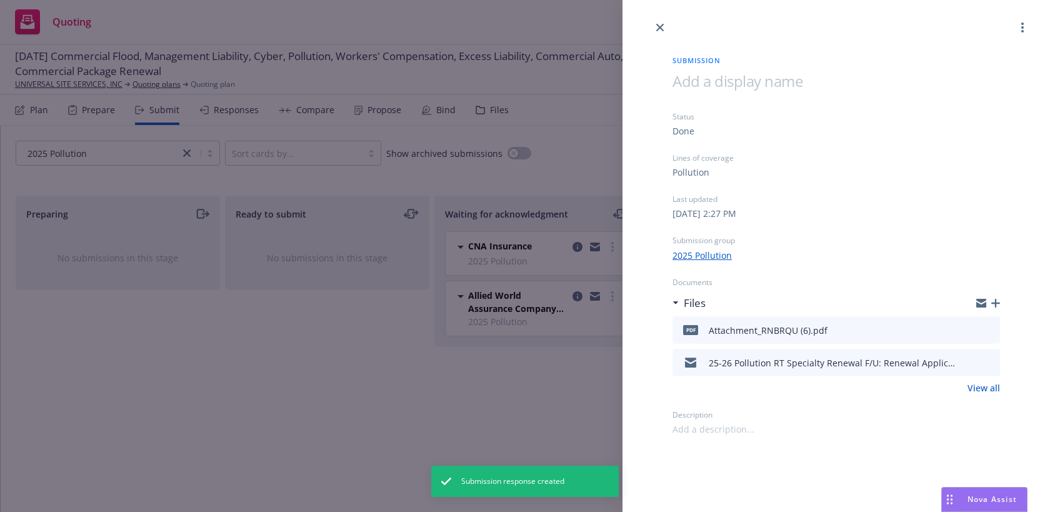
click at [995, 301] on icon "button" at bounding box center [996, 303] width 9 height 9
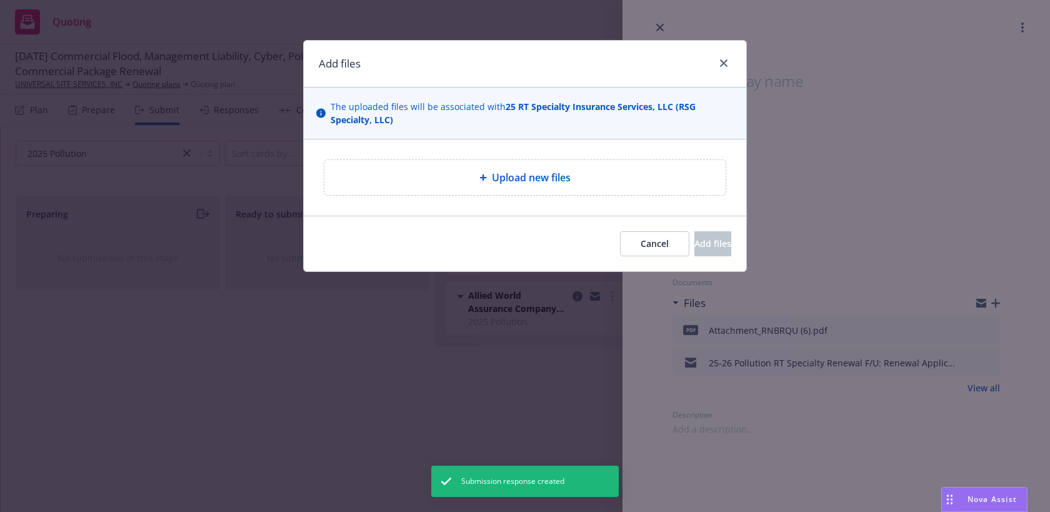
click at [588, 154] on div "Upload new files" at bounding box center [525, 177] width 443 height 76
click at [588, 182] on div "Upload new files" at bounding box center [525, 177] width 381 height 15
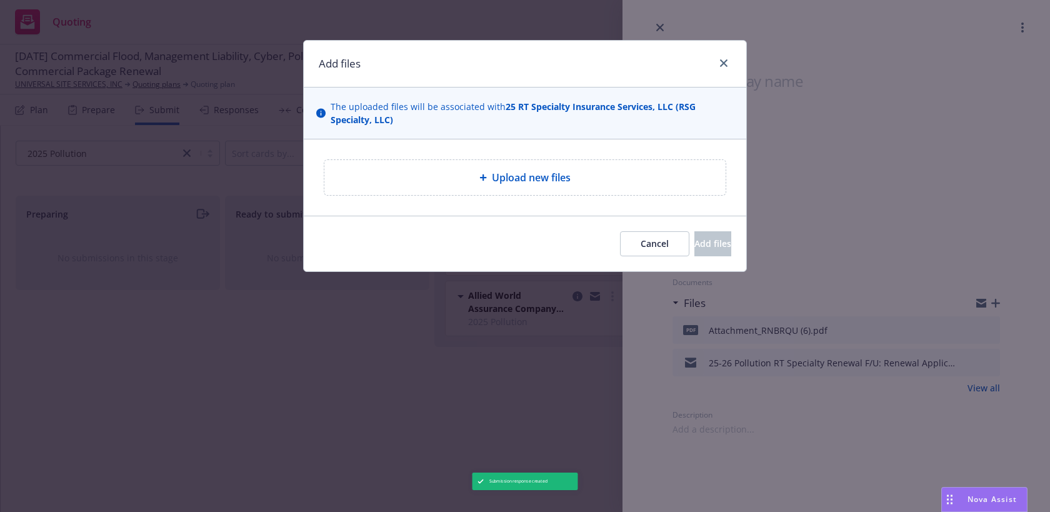
type textarea "x"
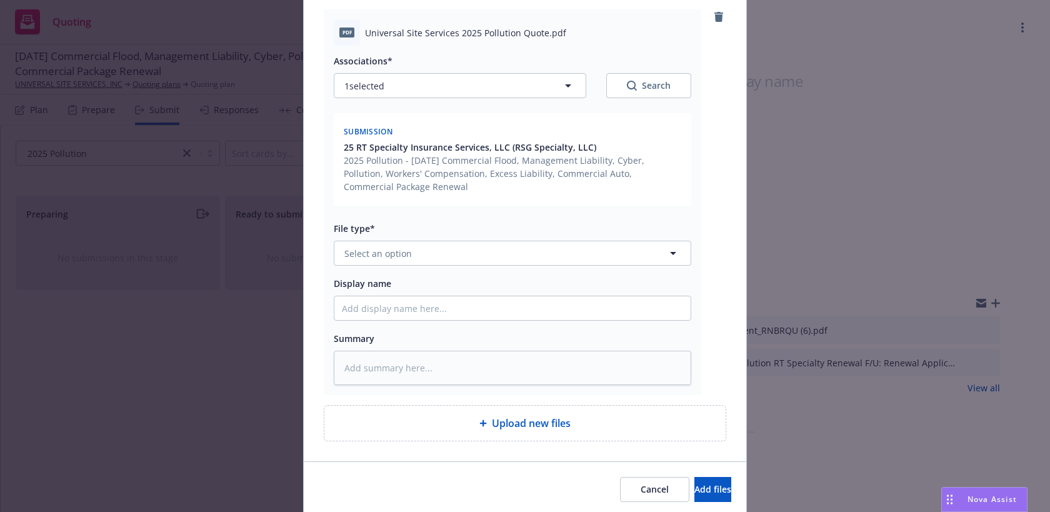
scroll to position [167, 0]
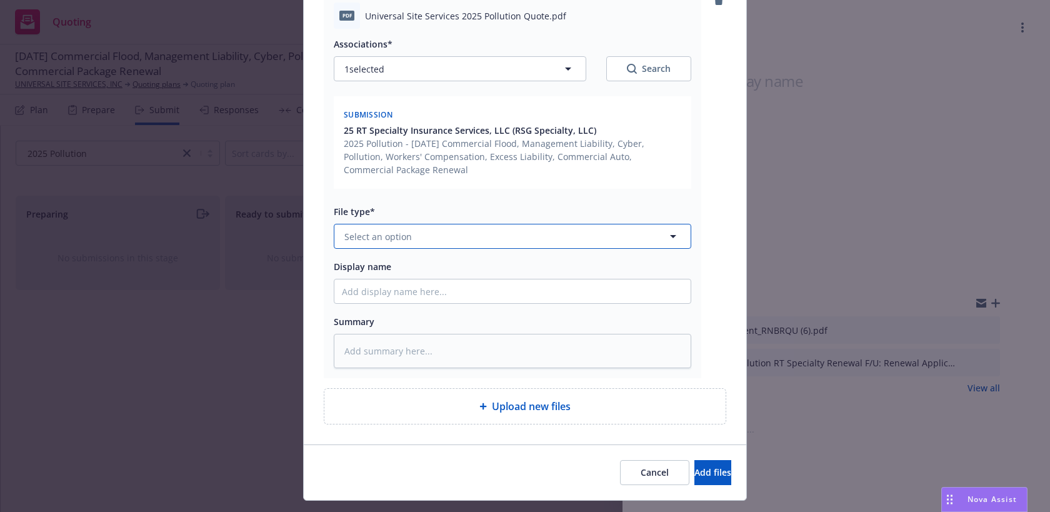
click at [501, 239] on button "Select an option" at bounding box center [513, 236] width 358 height 25
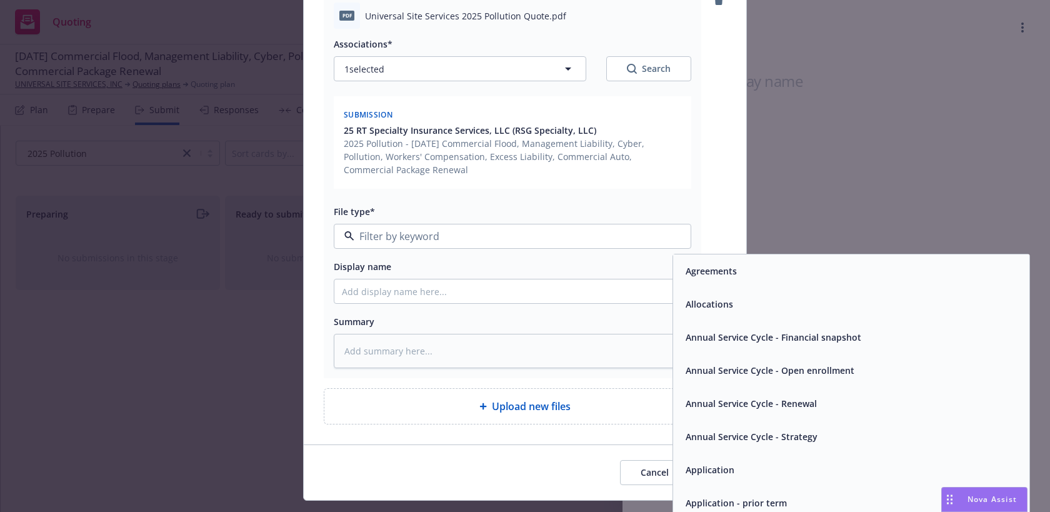
type input "q"
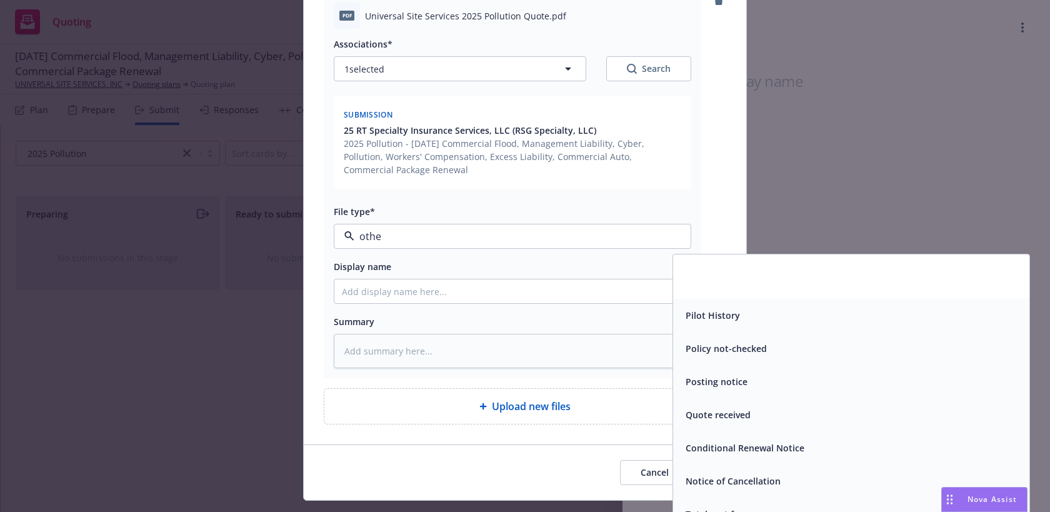
scroll to position [0, 0]
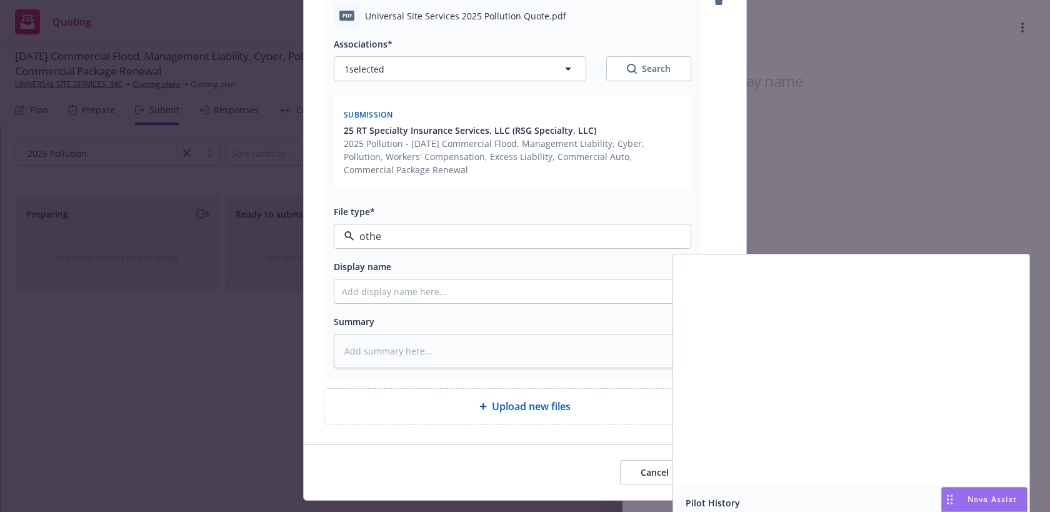
type input "other"
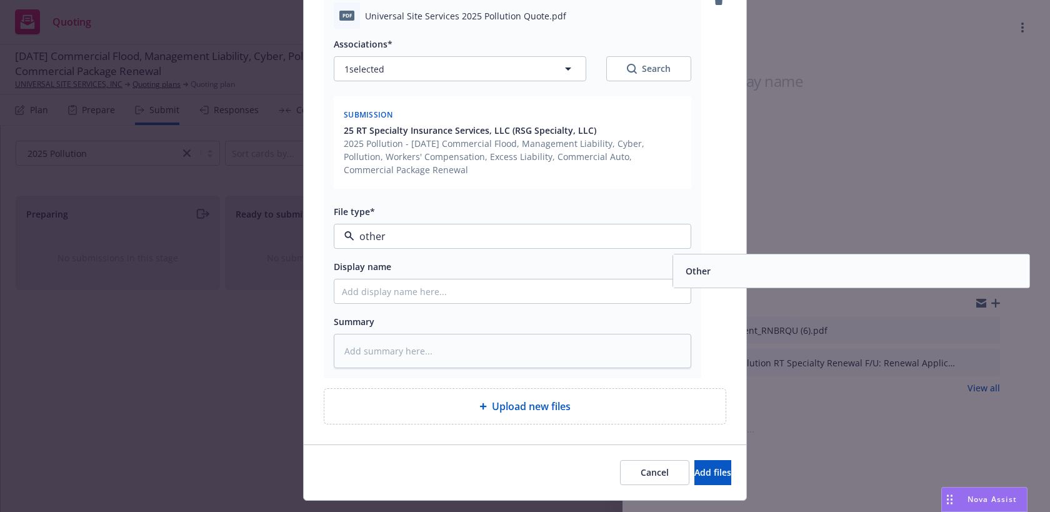
click at [730, 276] on div "Other" at bounding box center [851, 271] width 341 height 18
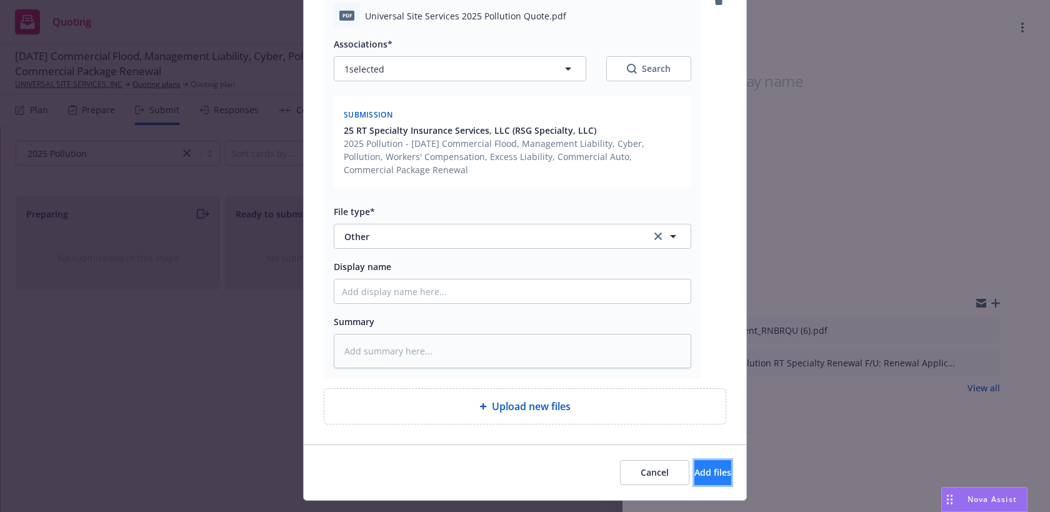
click at [697, 470] on span "Add files" at bounding box center [713, 472] width 37 height 12
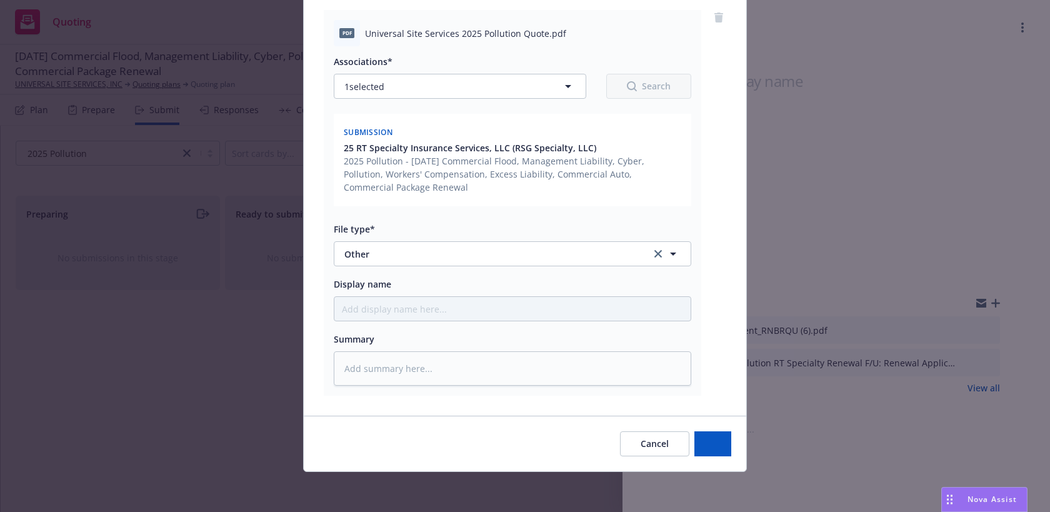
scroll to position [149, 0]
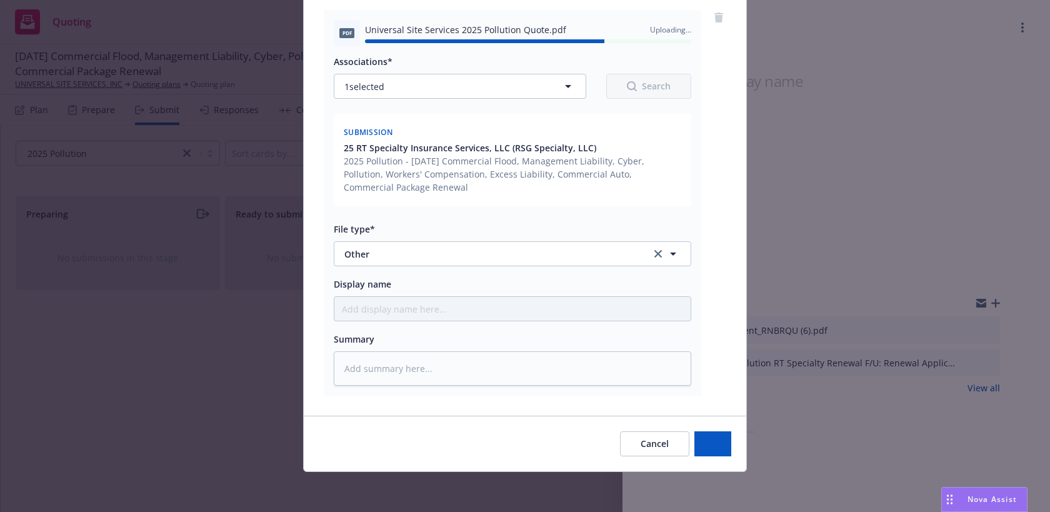
type textarea "x"
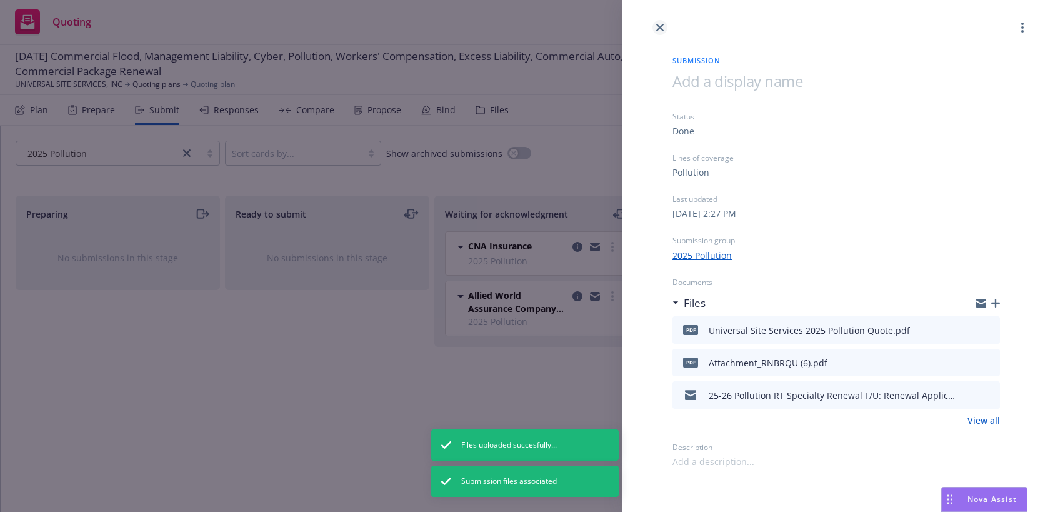
click at [658, 28] on icon "close" at bounding box center [661, 28] width 8 height 8
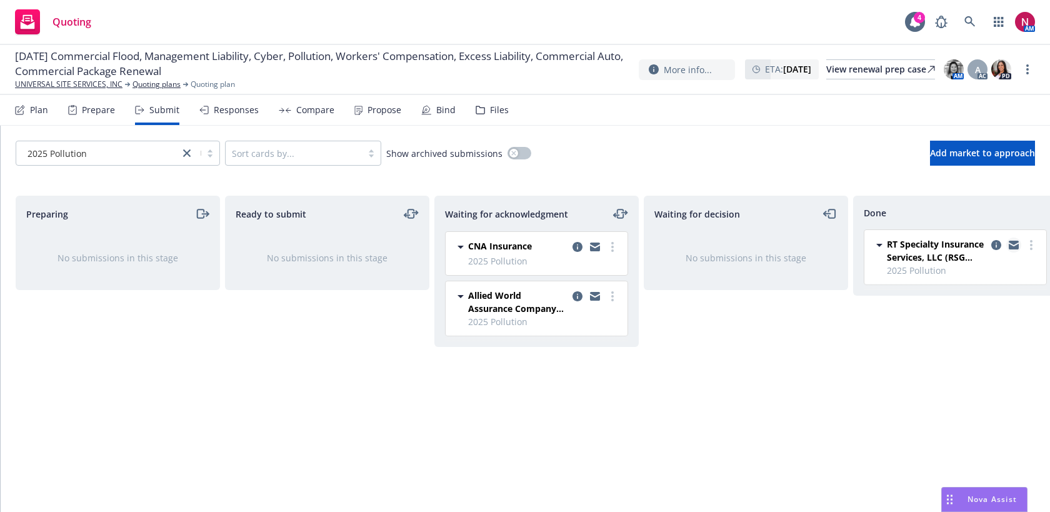
click at [1014, 248] on icon "copy logging email" at bounding box center [1014, 247] width 10 height 6
